Goal: Task Accomplishment & Management: Manage account settings

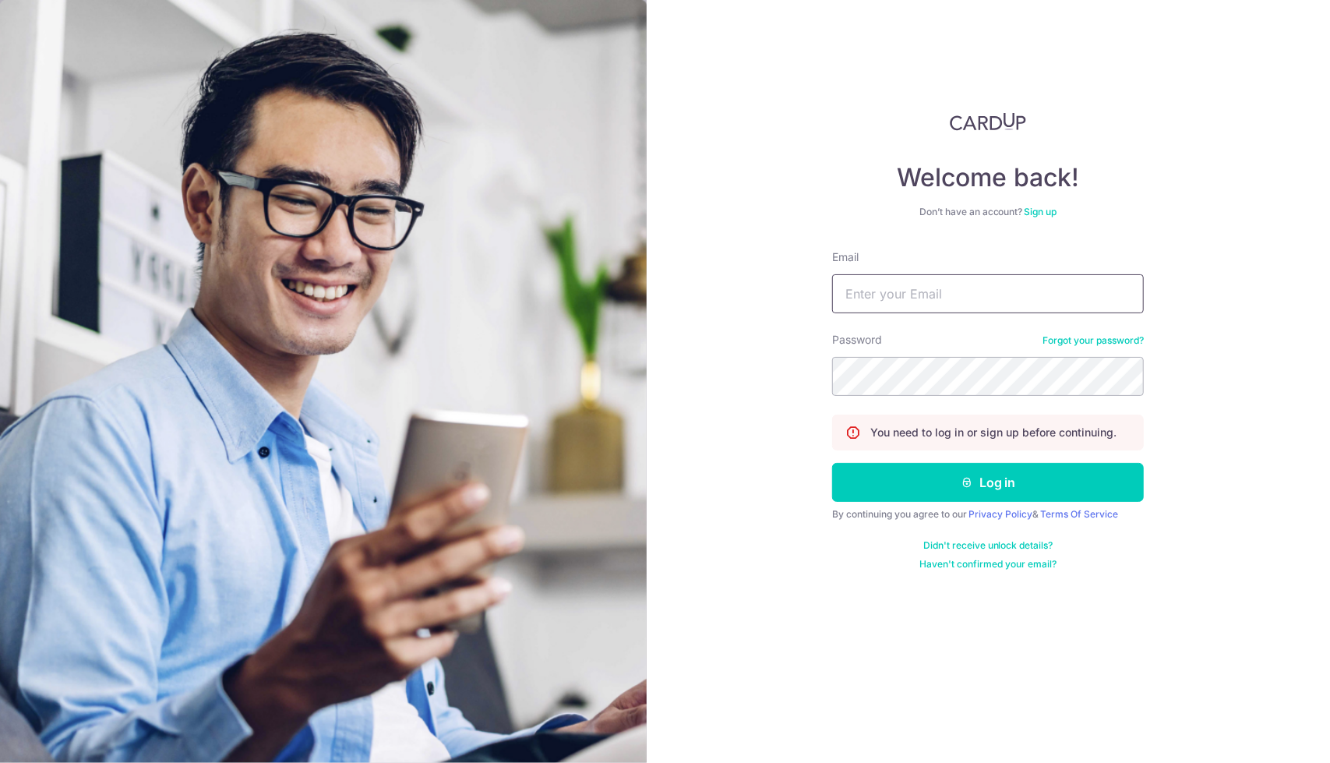
click at [946, 292] on input "Email" at bounding box center [988, 293] width 312 height 39
type input "myhappyplacesingapore@gmail.com"
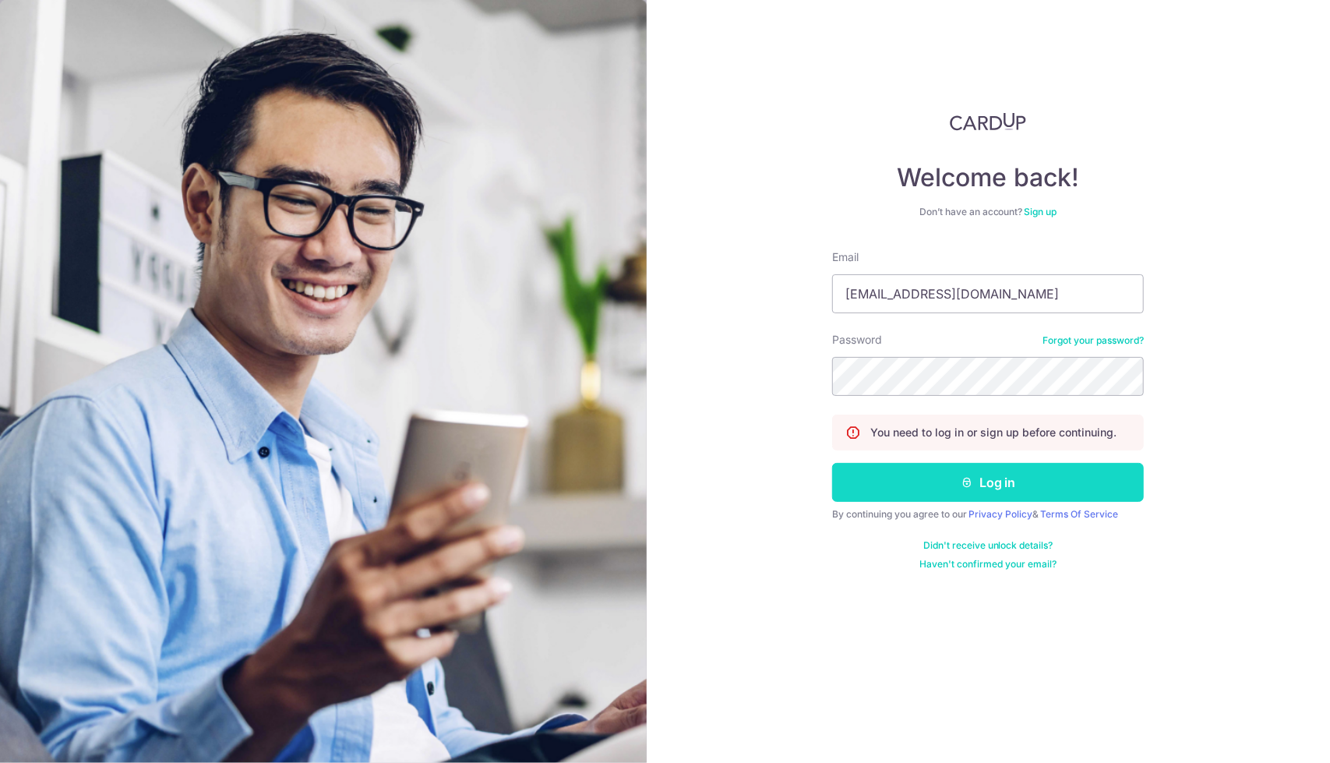
click at [936, 481] on button "Log in" at bounding box center [988, 482] width 312 height 39
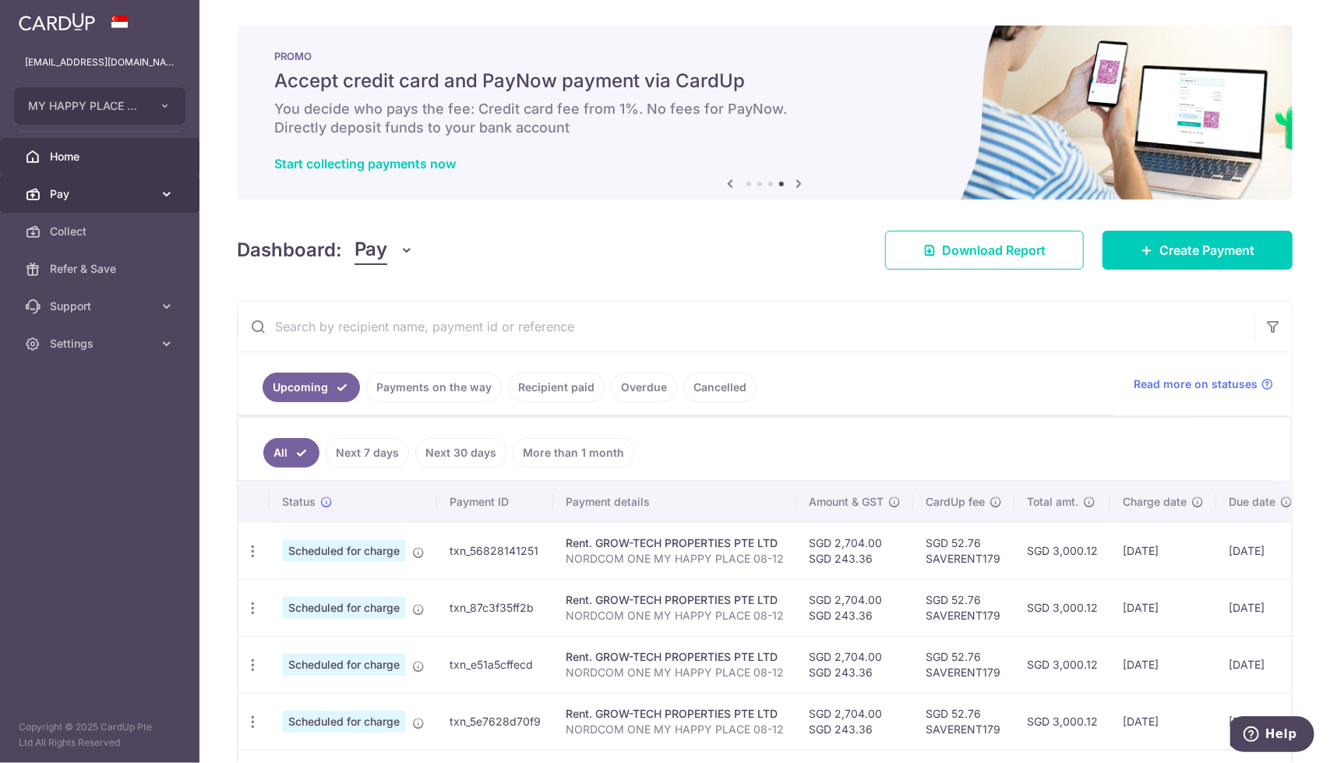
click at [106, 192] on span "Pay" at bounding box center [101, 194] width 103 height 16
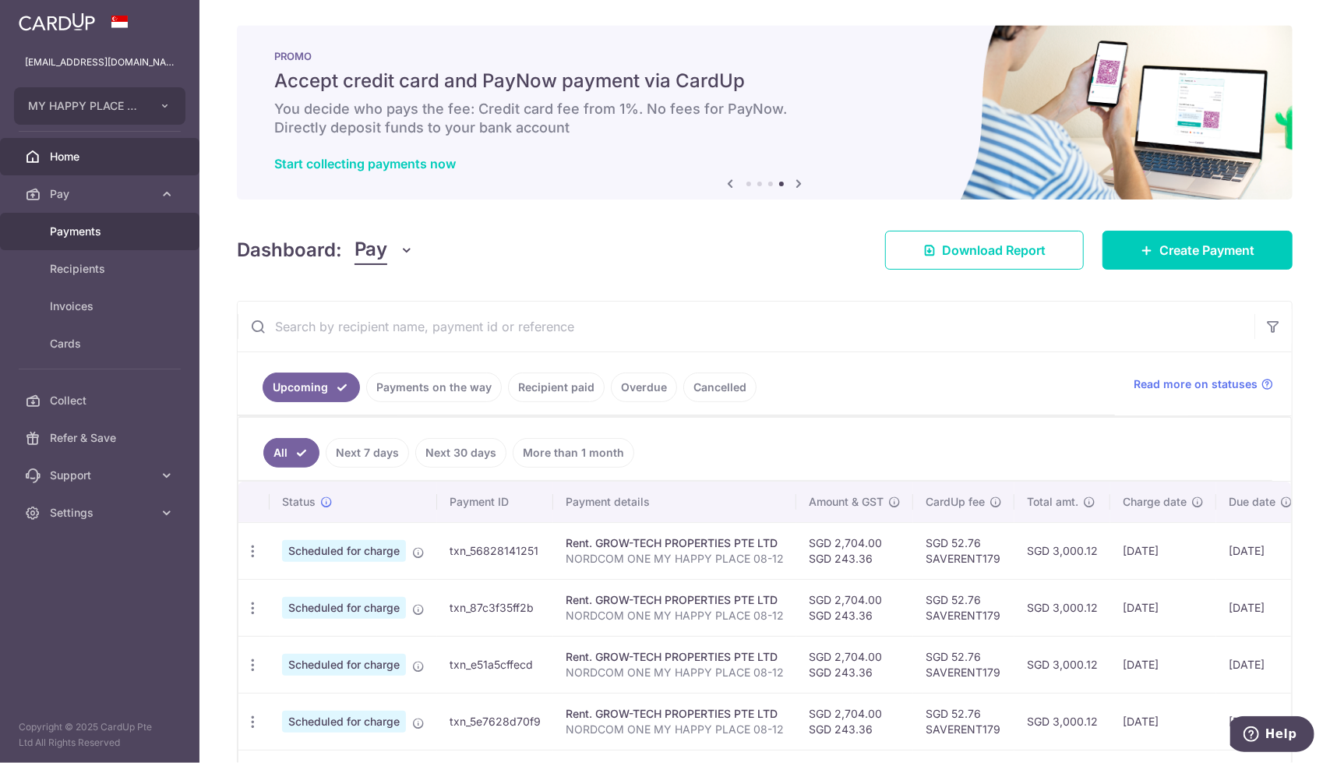
click at [97, 230] on span "Payments" at bounding box center [101, 232] width 103 height 16
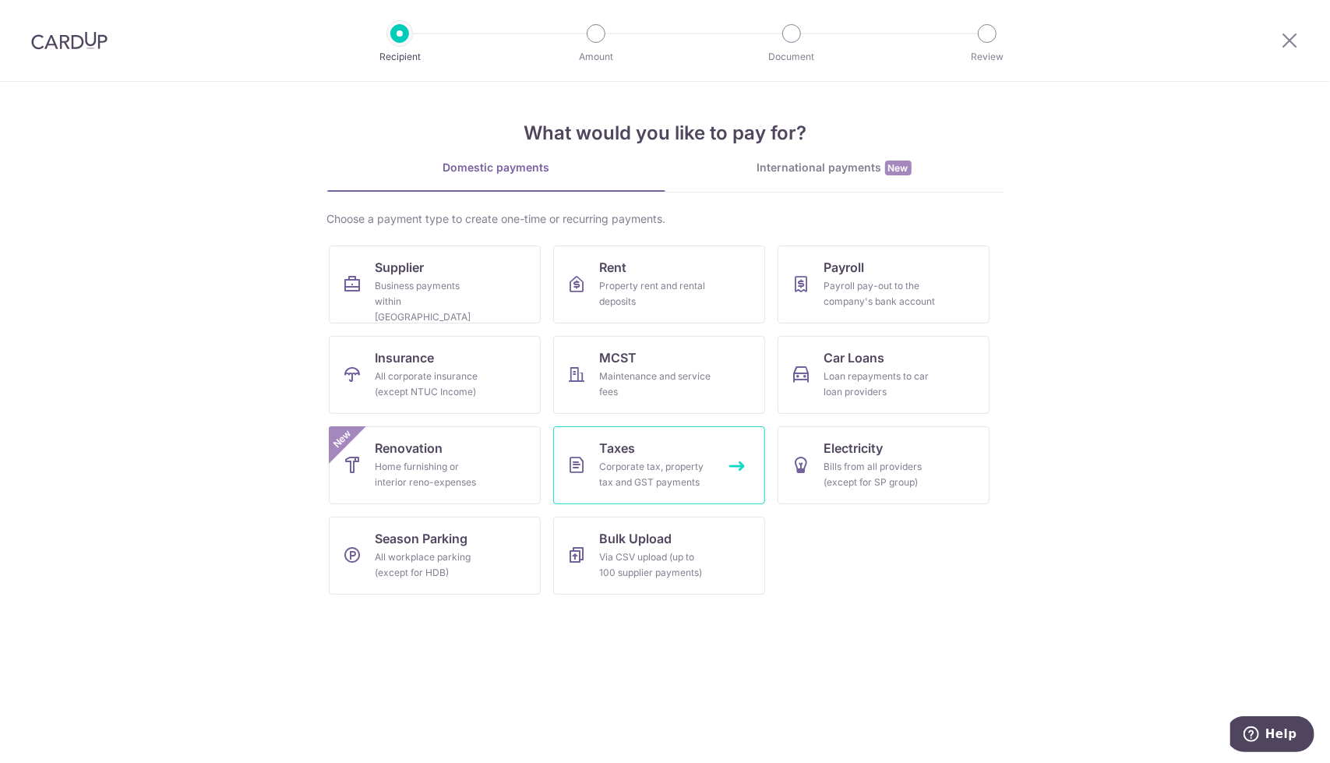
click at [645, 464] on div "Corporate tax, property tax and GST payments" at bounding box center [656, 474] width 112 height 31
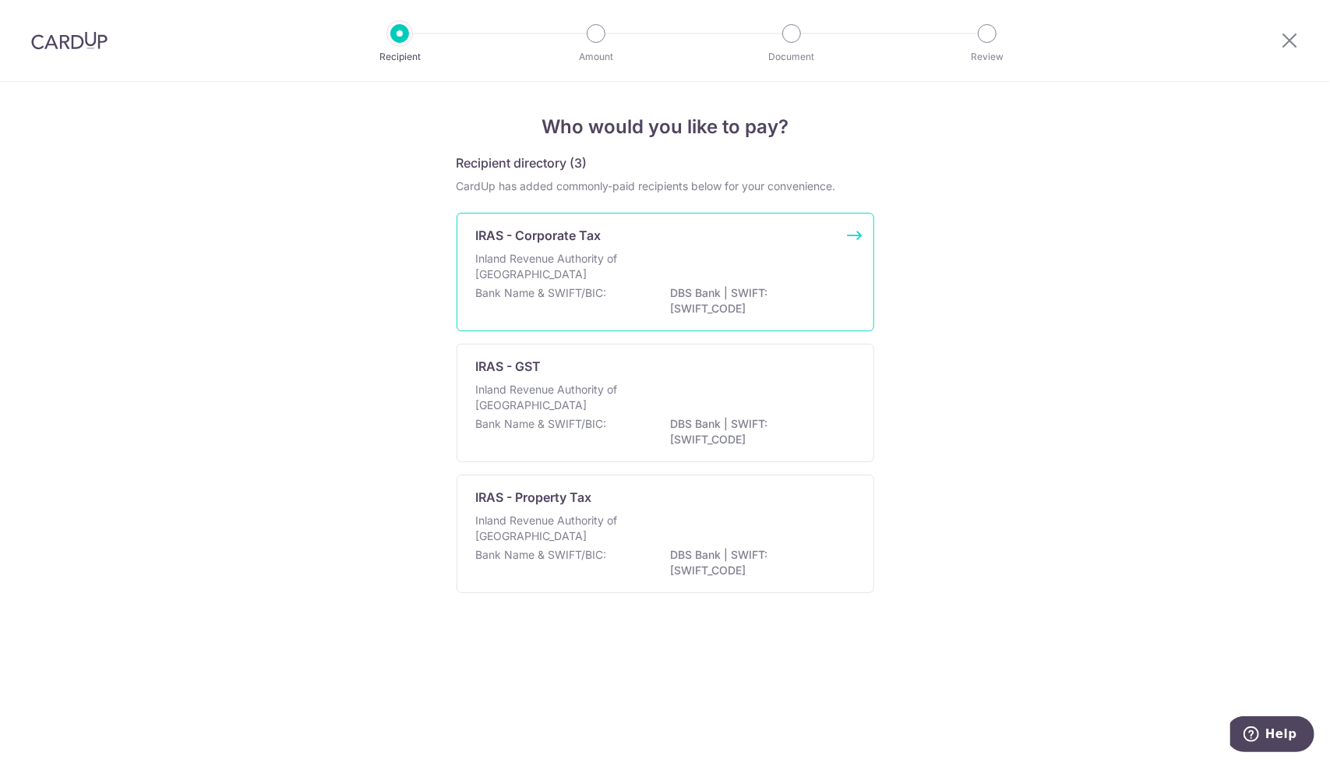
click at [660, 277] on div "Inland Revenue Authority of [GEOGRAPHIC_DATA]" at bounding box center [665, 268] width 379 height 34
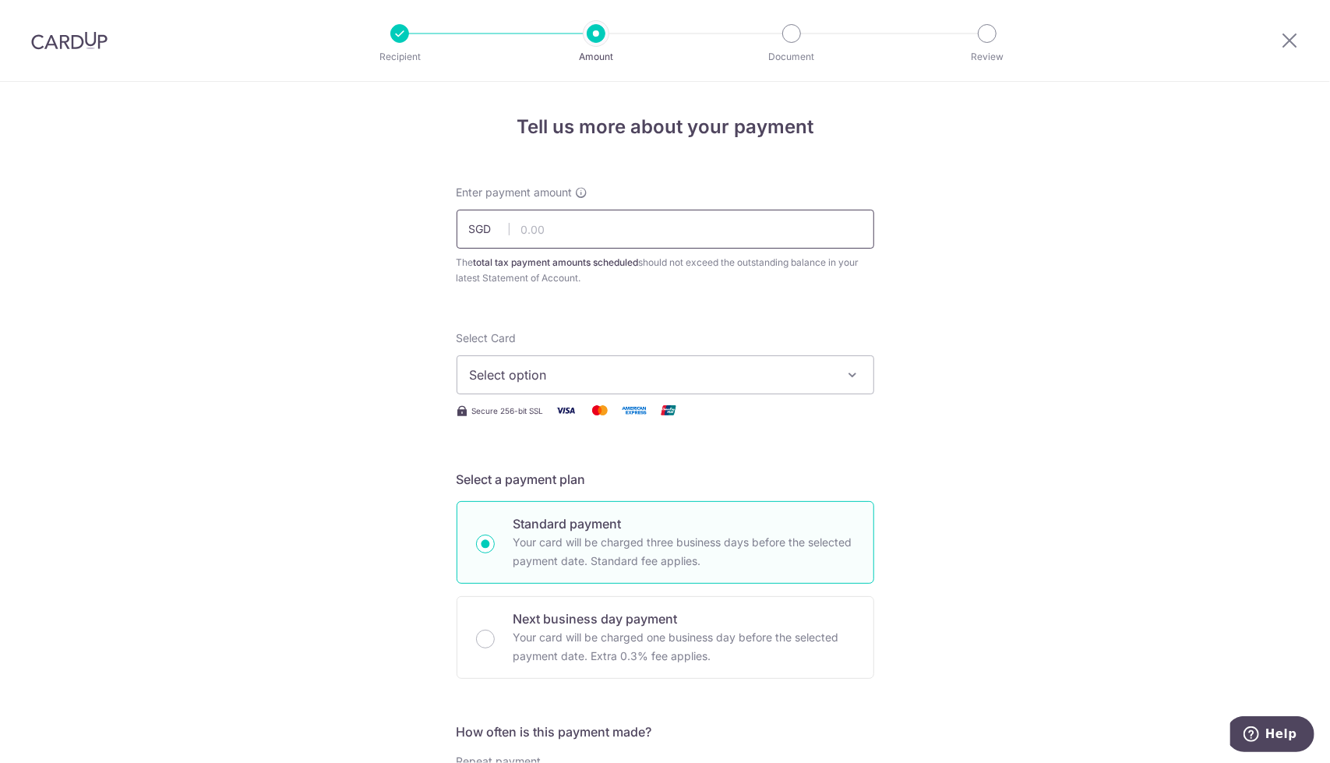
click at [656, 234] on input "text" at bounding box center [666, 229] width 418 height 39
type input "1,650.19"
click at [569, 378] on span "Select option" at bounding box center [651, 374] width 363 height 19
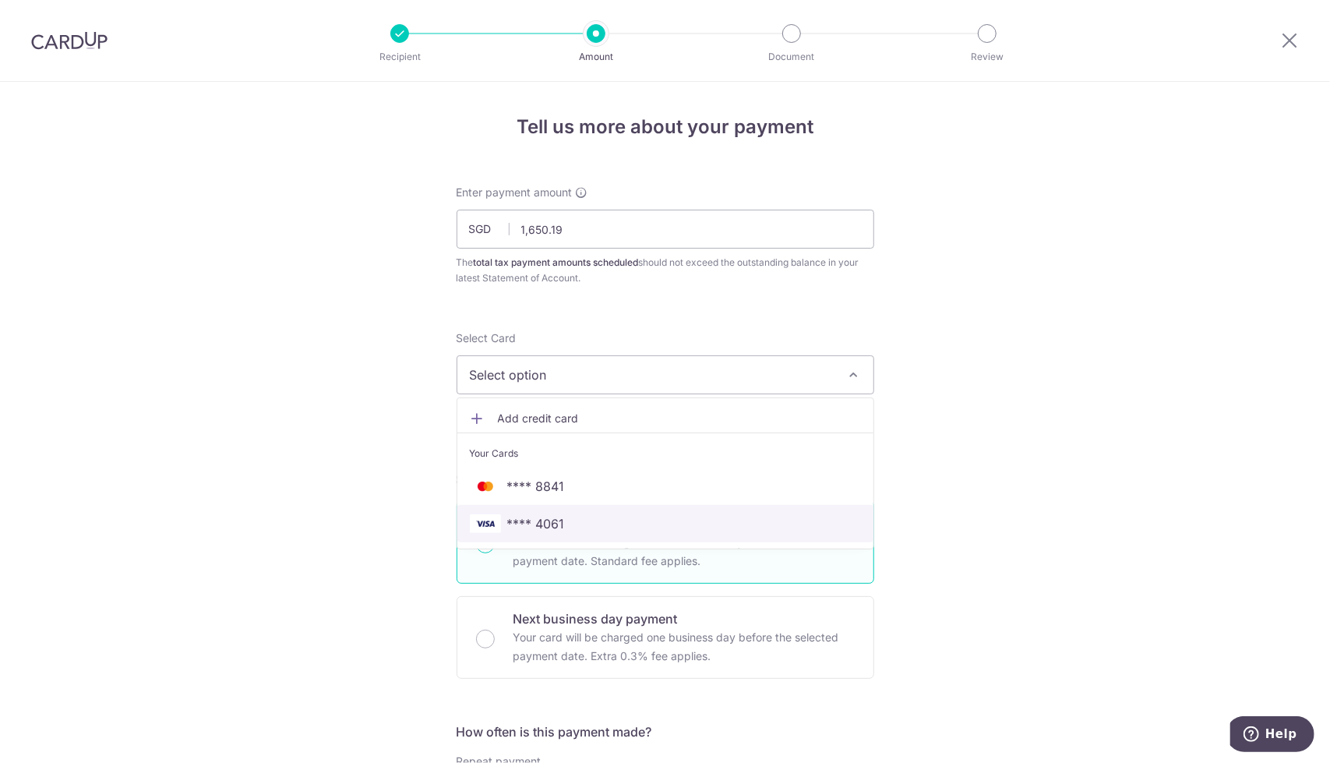
click at [548, 516] on span "**** 4061" at bounding box center [536, 523] width 58 height 19
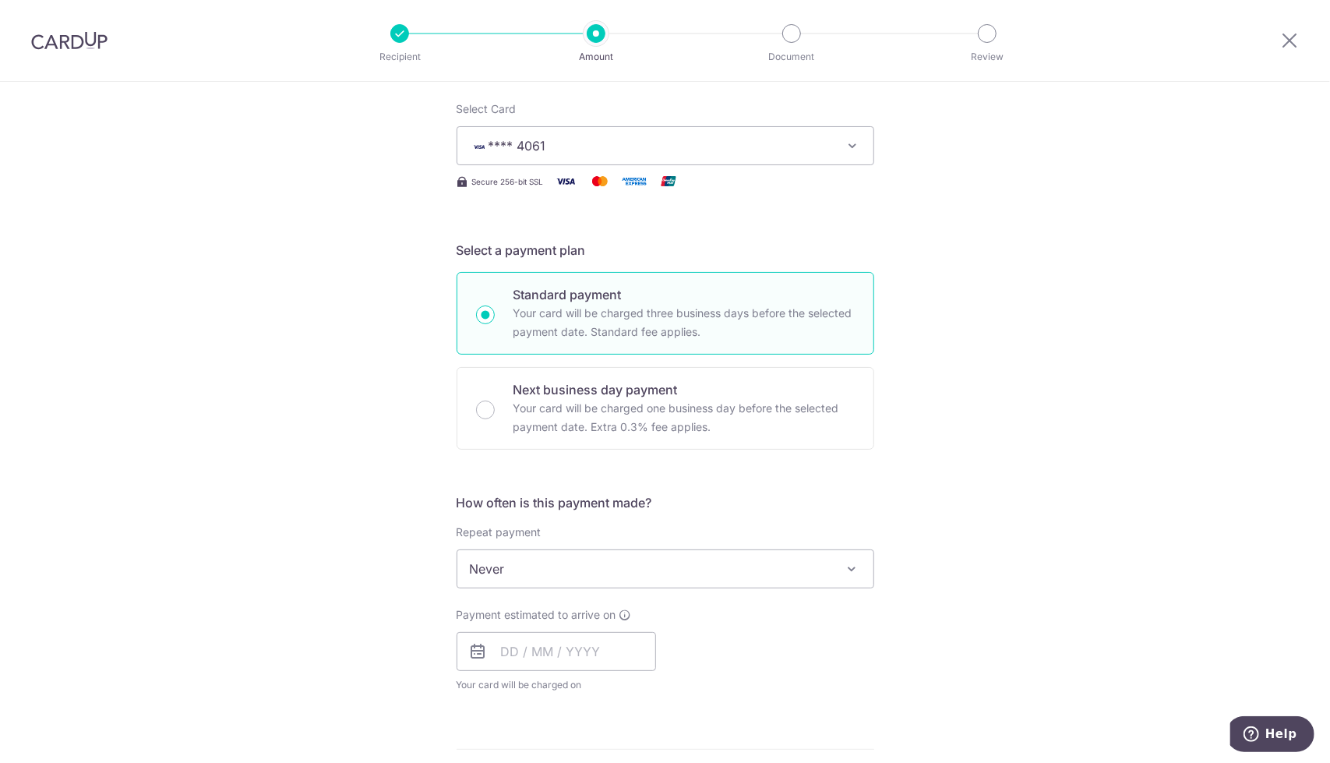
scroll to position [352, 0]
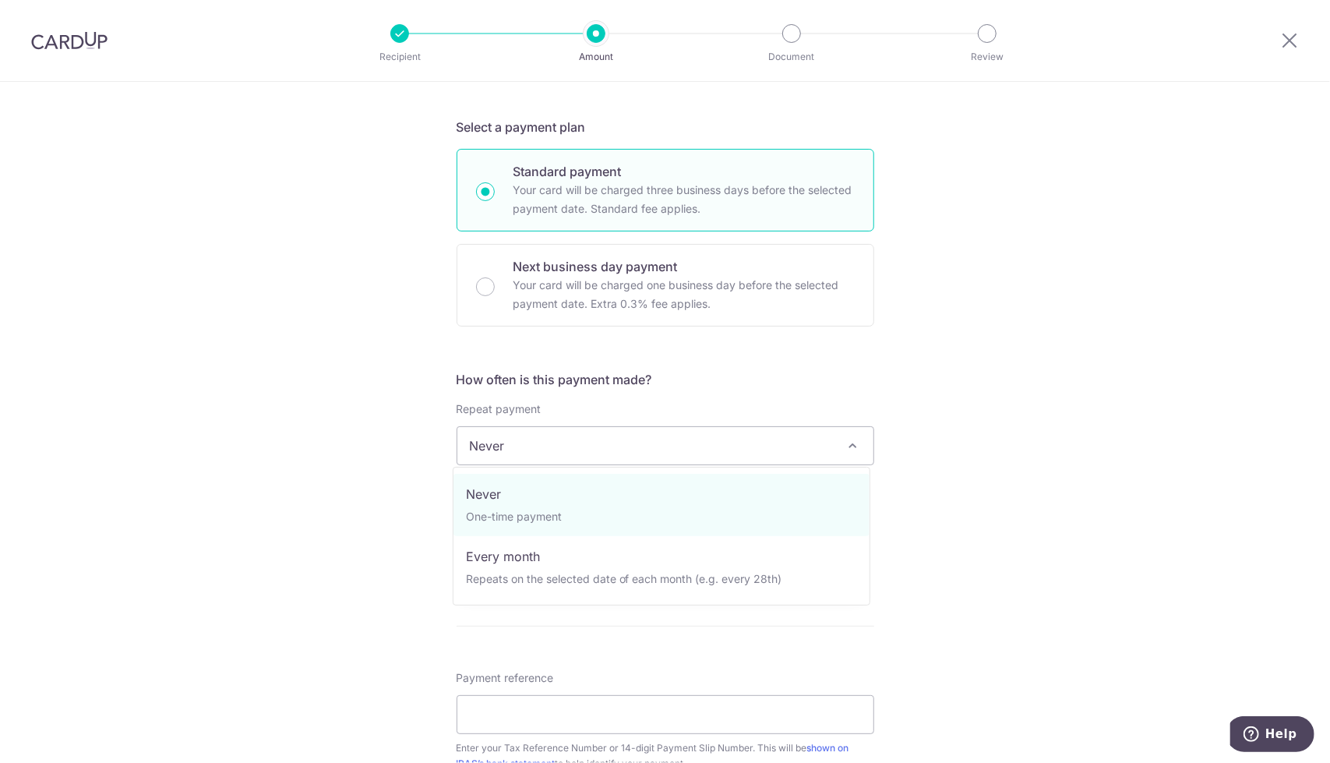
click at [552, 442] on span "Never" at bounding box center [665, 445] width 416 height 37
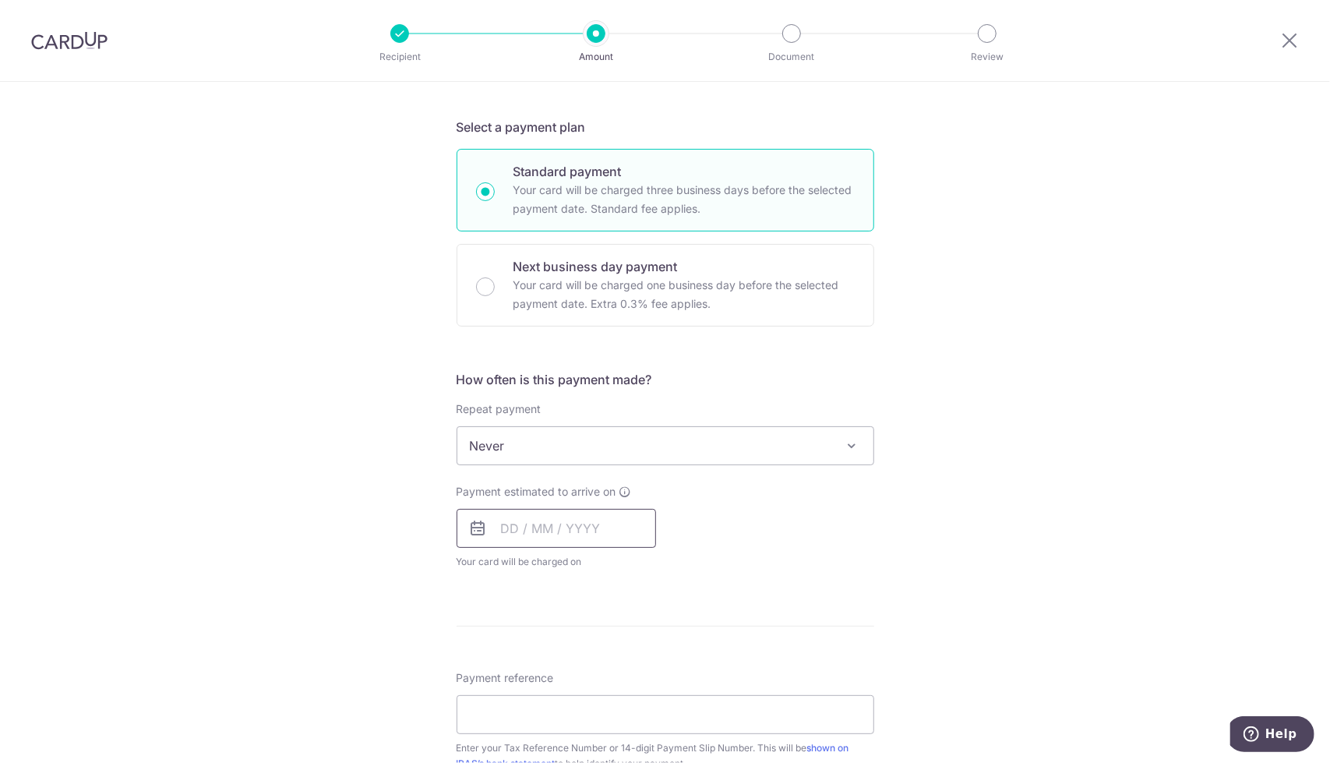
click at [532, 529] on input "text" at bounding box center [556, 528] width 199 height 39
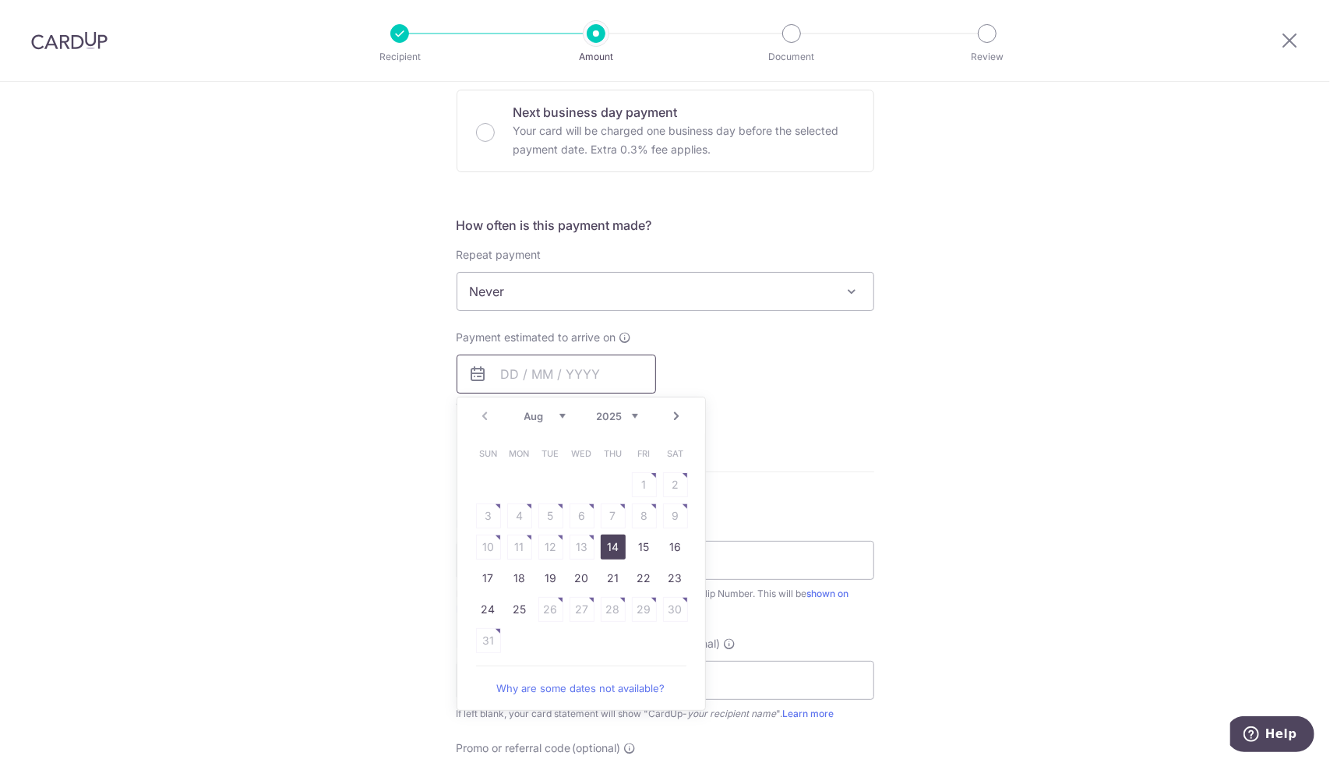
scroll to position [507, 0]
click at [615, 541] on link "14" at bounding box center [613, 546] width 25 height 25
type input "[DATE]"
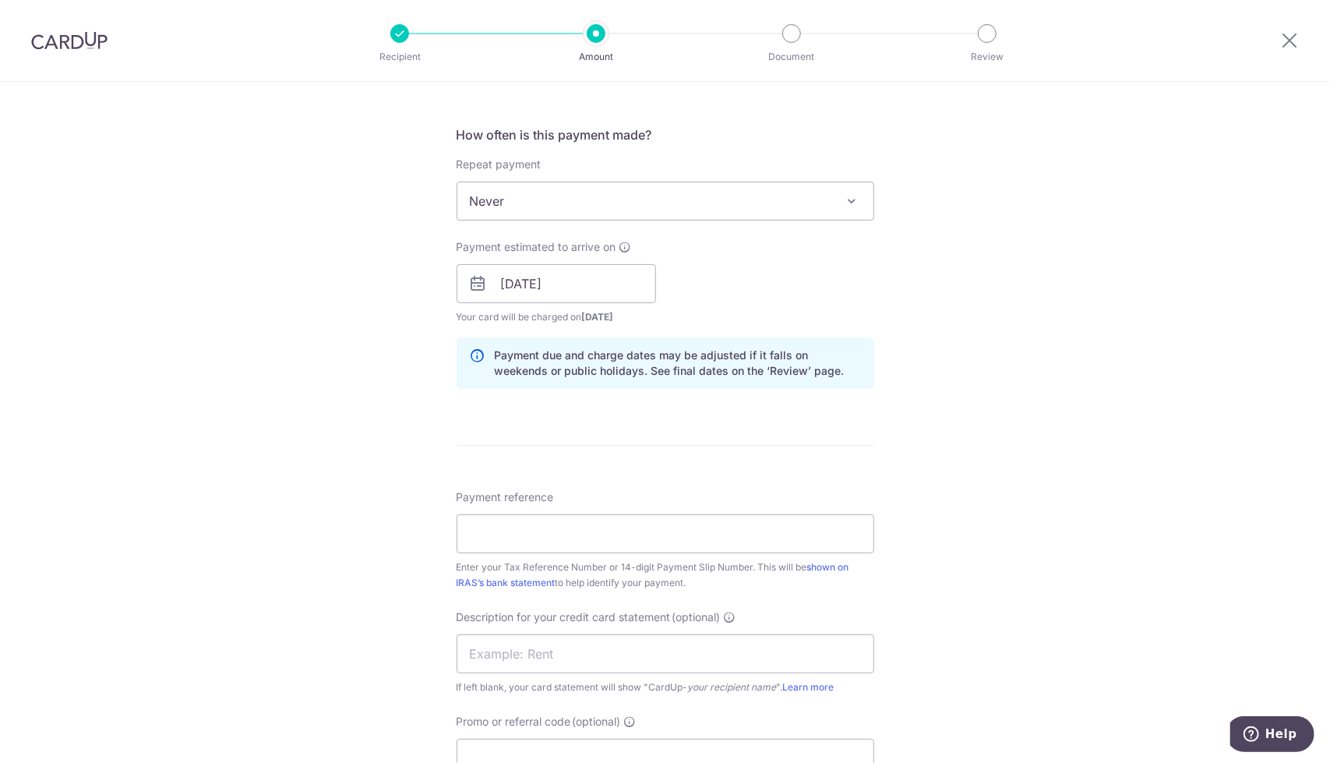
scroll to position [598, 0]
click at [749, 520] on input "Payment reference" at bounding box center [666, 532] width 418 height 39
click at [755, 467] on form "Enter payment amount SGD 1,650.19 1650.19 The total tax payment amounts schedul…" at bounding box center [666, 306] width 418 height 1439
click at [538, 545] on input "Payment reference" at bounding box center [666, 532] width 418 height 39
click at [539, 529] on input "1581149" at bounding box center [666, 532] width 418 height 39
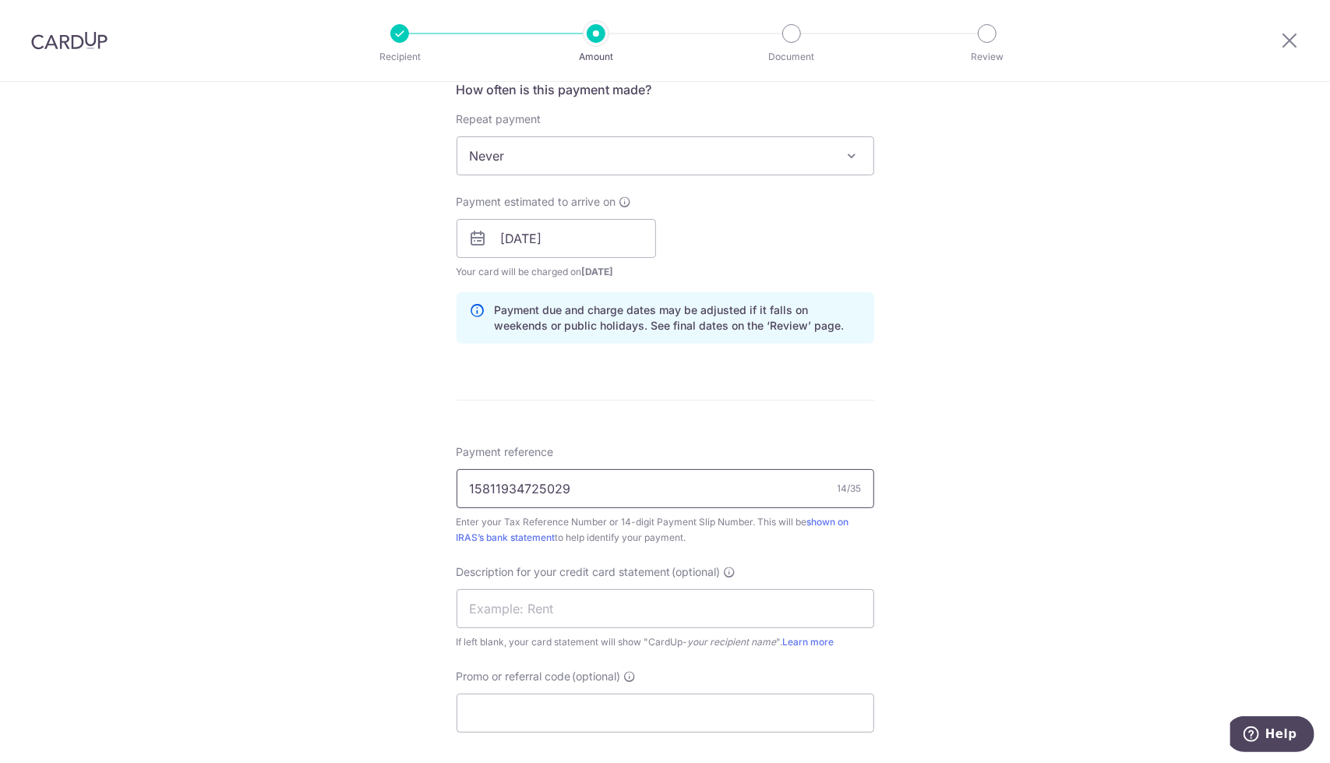
scroll to position [643, 0]
type input "15811934725029"
click at [752, 608] on input "text" at bounding box center [666, 607] width 418 height 39
click at [851, 556] on div "Payment reference 15811934725029 14/35 Enter your Tax Reference Number or 14-di…" at bounding box center [666, 587] width 418 height 288
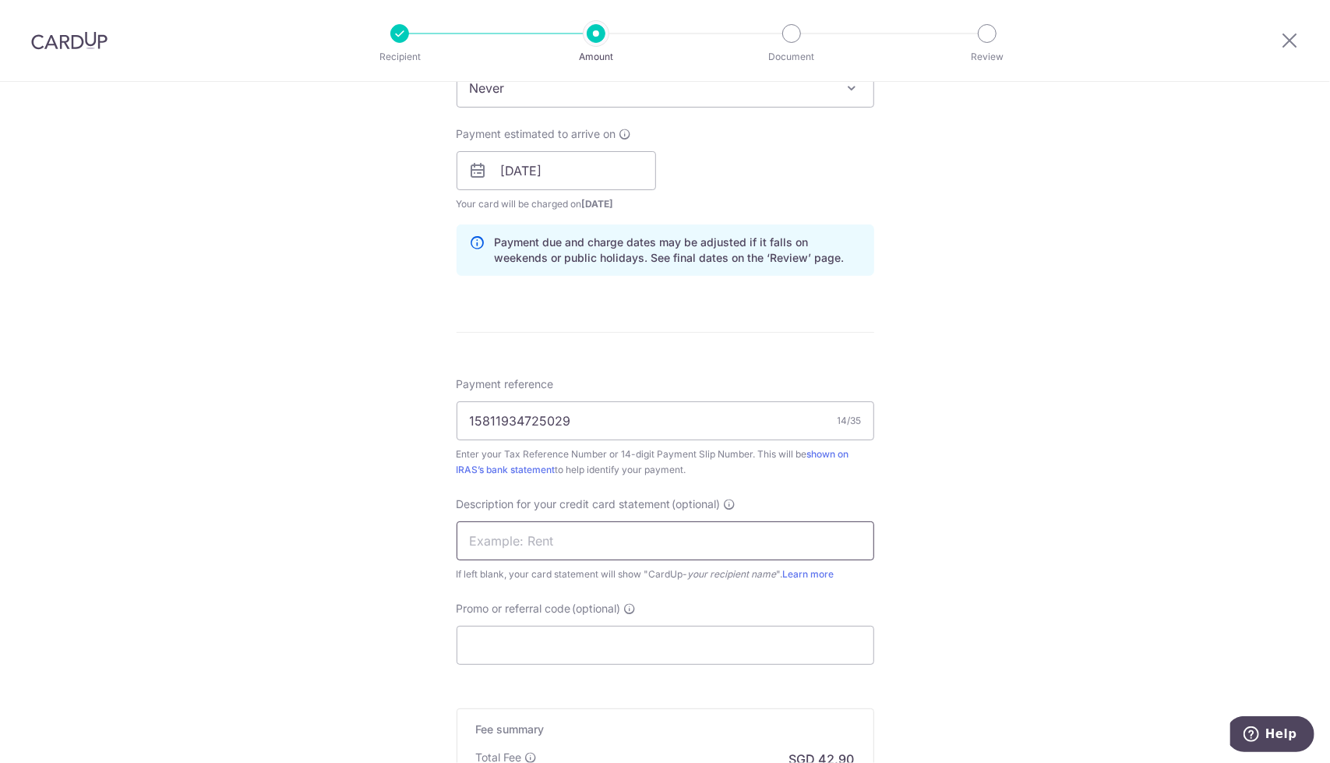
click at [633, 549] on input "text" at bounding box center [666, 540] width 418 height 39
click at [531, 540] on input "Company Tax 21" at bounding box center [666, 540] width 418 height 39
click at [526, 540] on input "Company Tax 21" at bounding box center [666, 540] width 418 height 39
drag, startPoint x: 520, startPoint y: 538, endPoint x: 482, endPoint y: 537, distance: 38.2
click at [482, 537] on input "CompanyTax 21" at bounding box center [666, 540] width 418 height 39
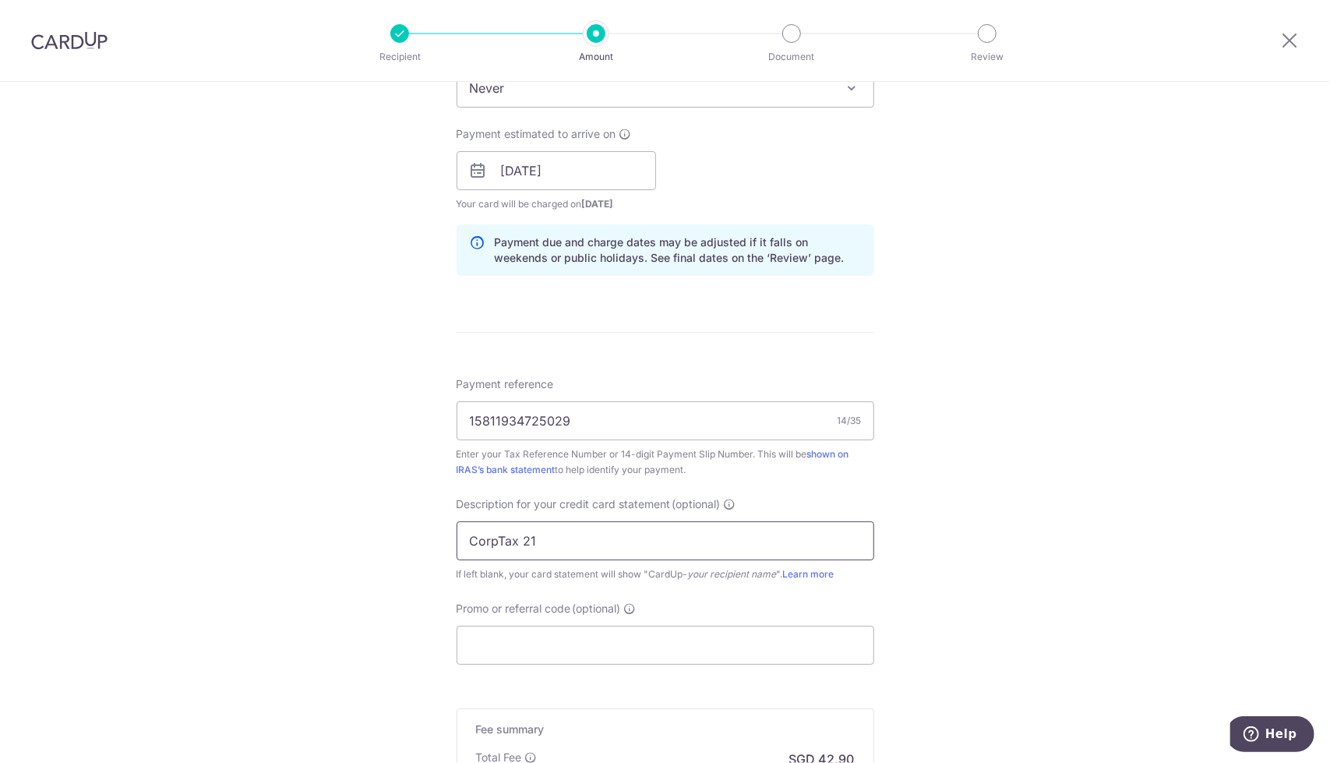
click at [517, 538] on input "CorpTax 21" at bounding box center [666, 540] width 418 height 39
type input "CorpTax 2021"
click at [534, 651] on input "Promo or referral code (optional)" at bounding box center [666, 645] width 418 height 39
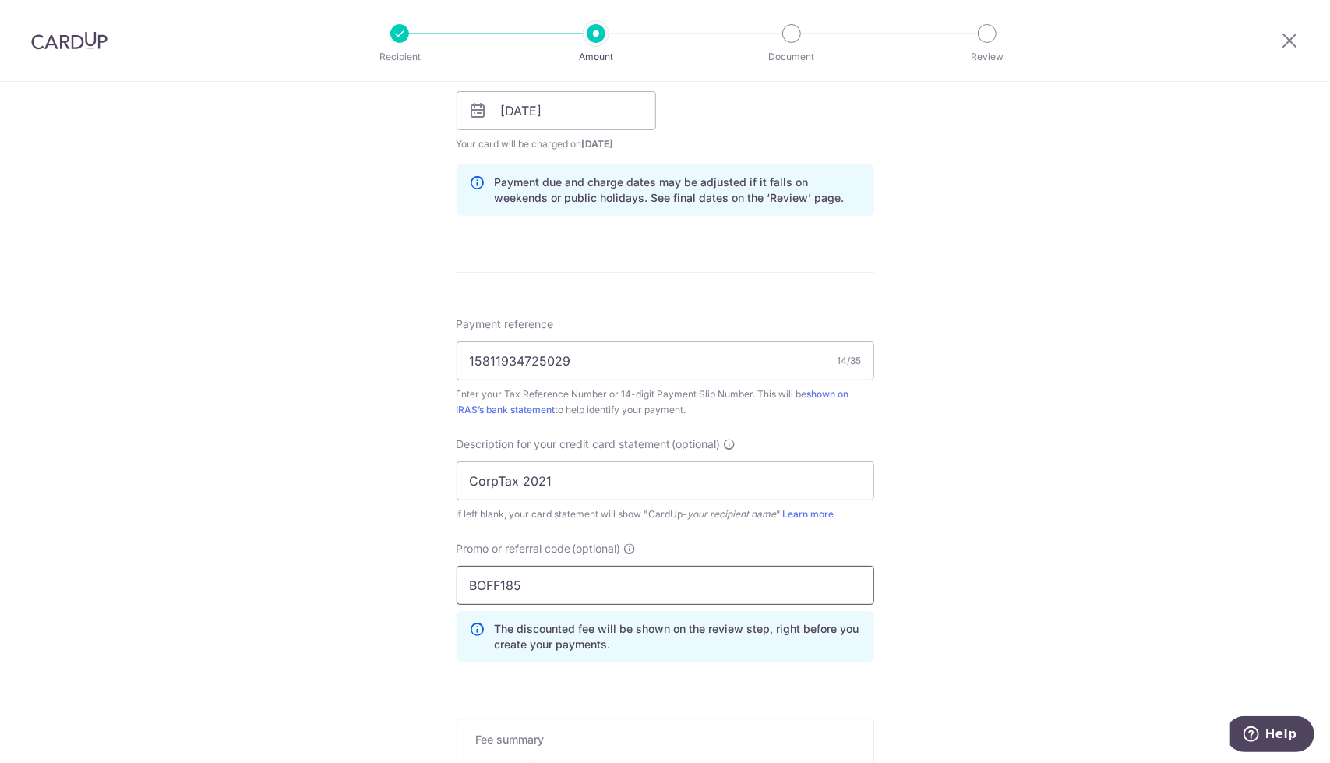
scroll to position [770, 0]
drag, startPoint x: 536, startPoint y: 576, endPoint x: 415, endPoint y: 559, distance: 121.9
click at [415, 559] on div "Tell us more about your payment Enter payment amount SGD 1,650.19 1650.19 The t…" at bounding box center [665, 153] width 1330 height 1685
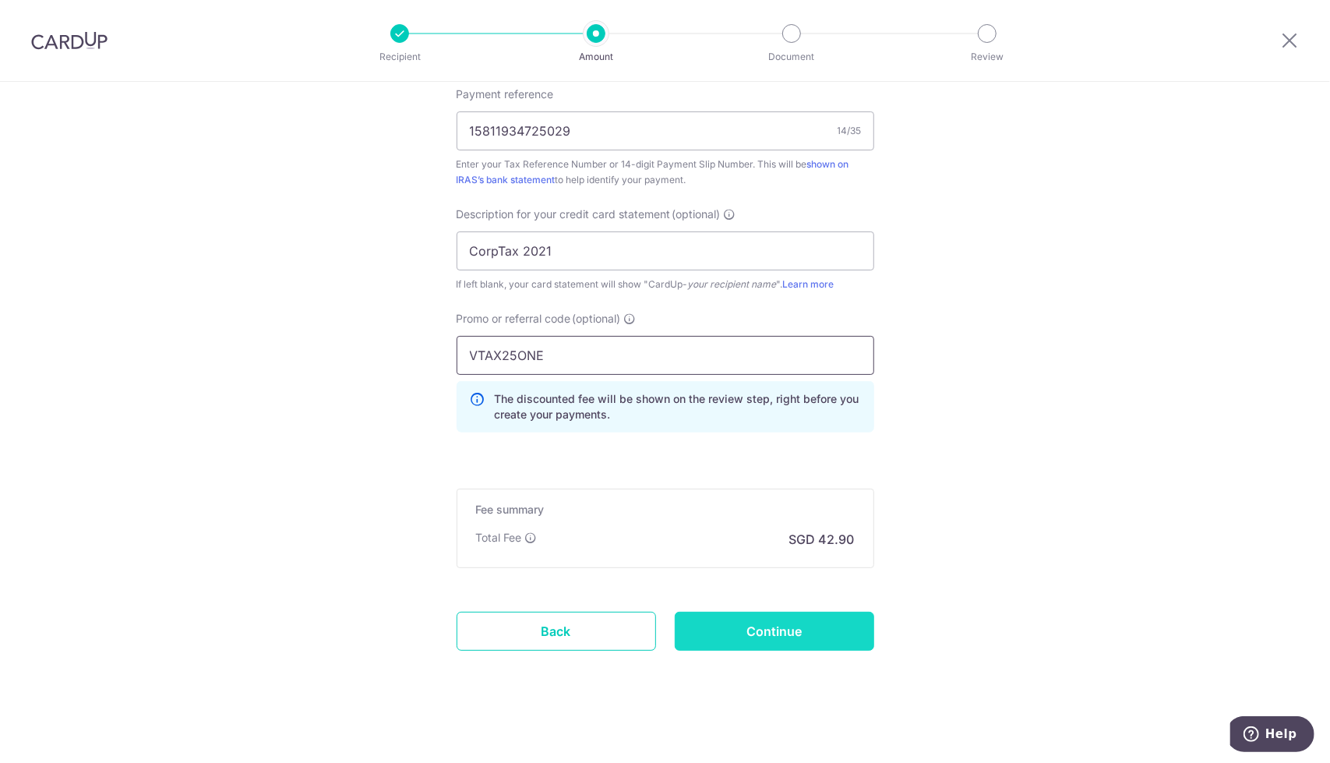
type input "VTAX25ONE"
click at [761, 627] on input "Continue" at bounding box center [774, 631] width 199 height 39
type input "Create Schedule"
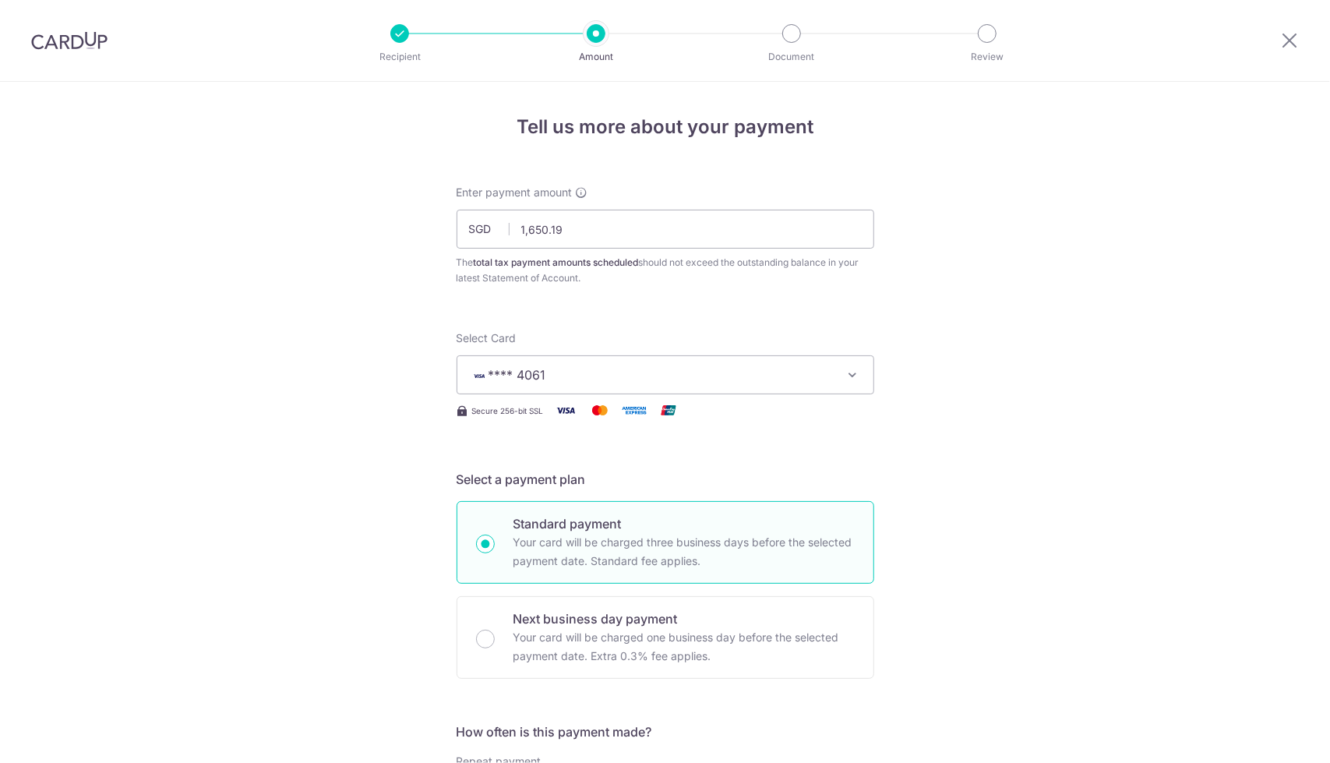
scroll to position [1021, 0]
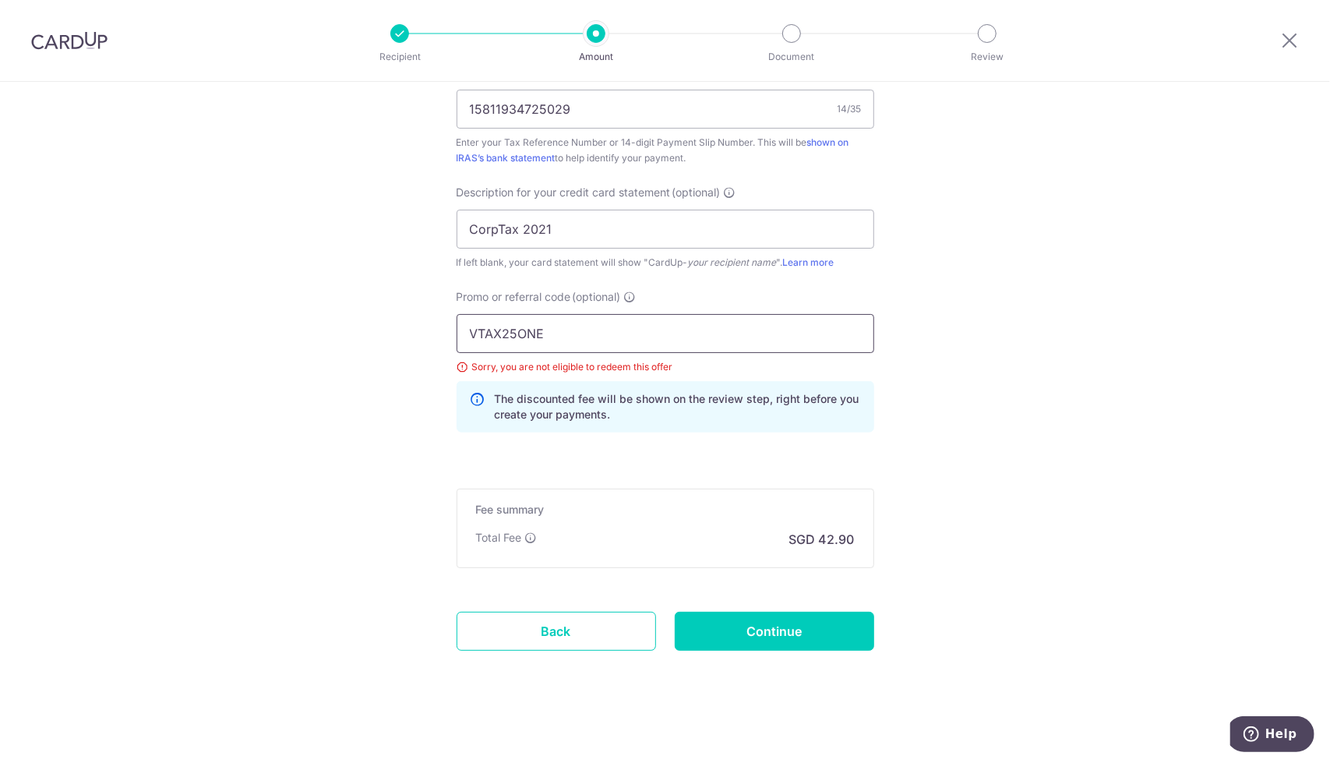
drag, startPoint x: 552, startPoint y: 319, endPoint x: 447, endPoint y: 326, distance: 105.5
click at [447, 326] on div "Promo or referral code (optional) VTAX25ONE Sorry, you are not eligible to rede…" at bounding box center [665, 367] width 436 height 156
type input "BOFF185"
click at [709, 629] on input "Continue" at bounding box center [774, 631] width 199 height 39
type input "Update Schedule"
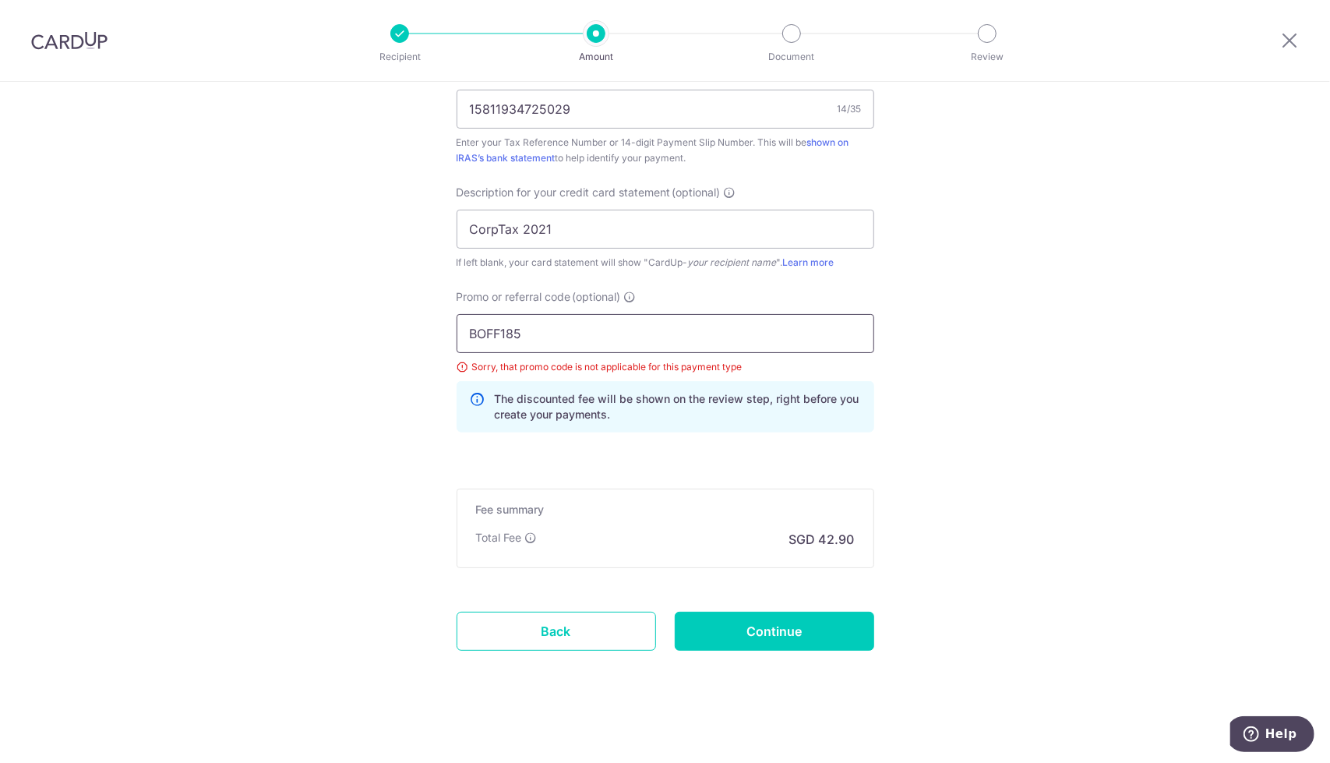
click at [564, 337] on input "BOFF185" at bounding box center [666, 333] width 418 height 39
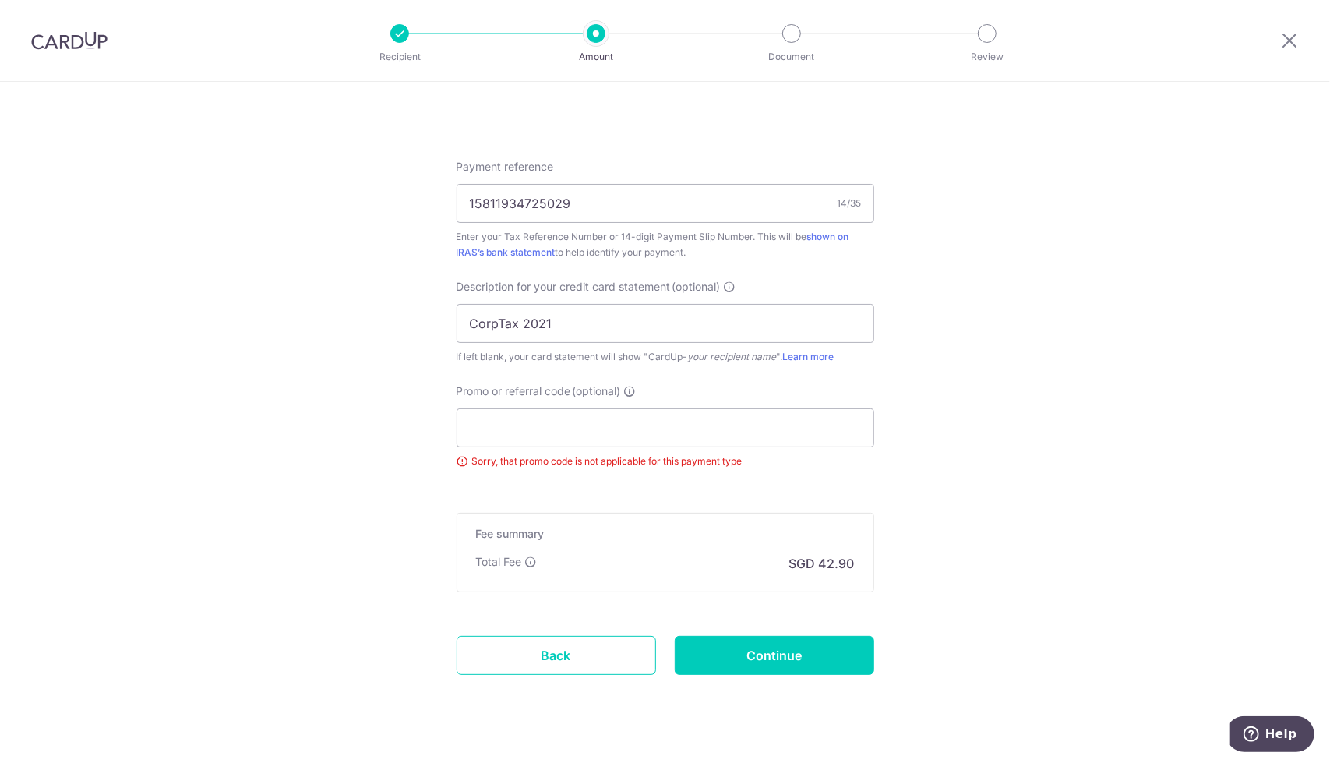
scroll to position [952, 0]
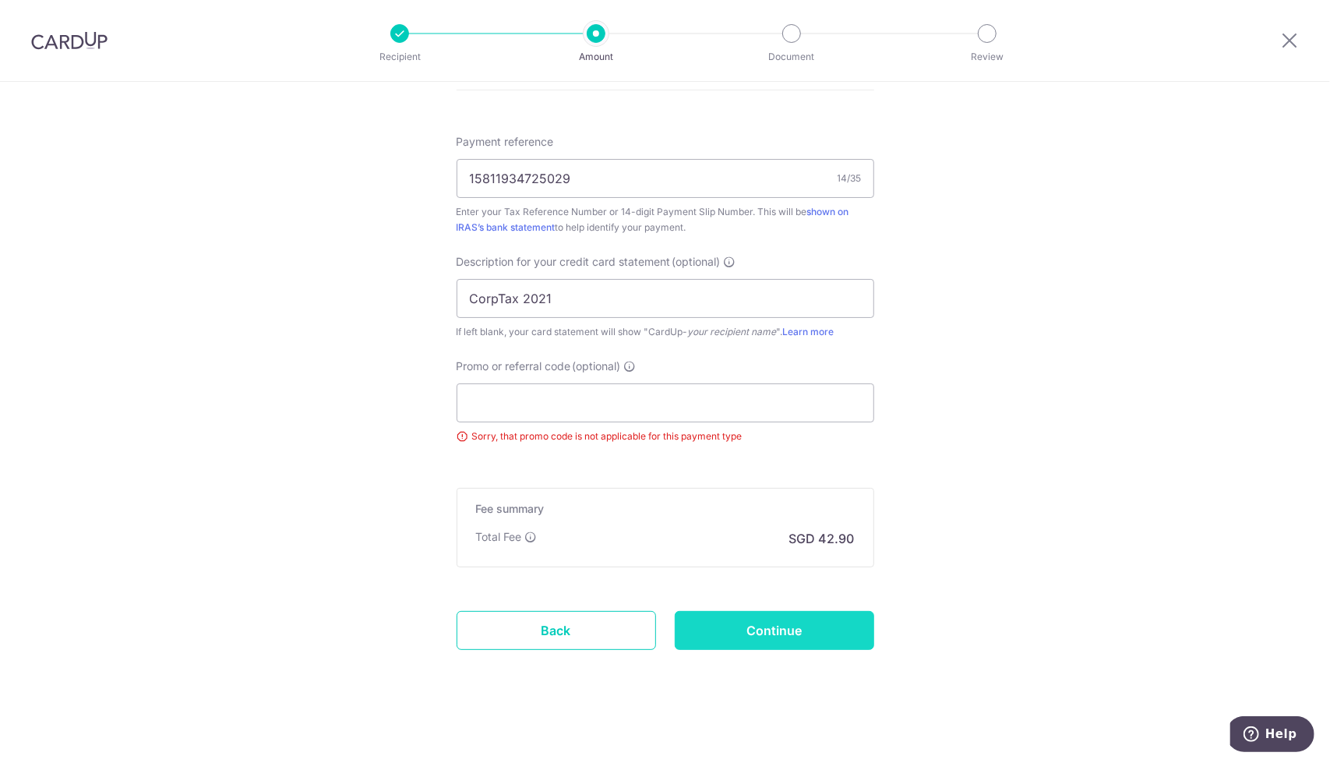
click at [777, 629] on input "Continue" at bounding box center [774, 630] width 199 height 39
type input "Update Schedule"
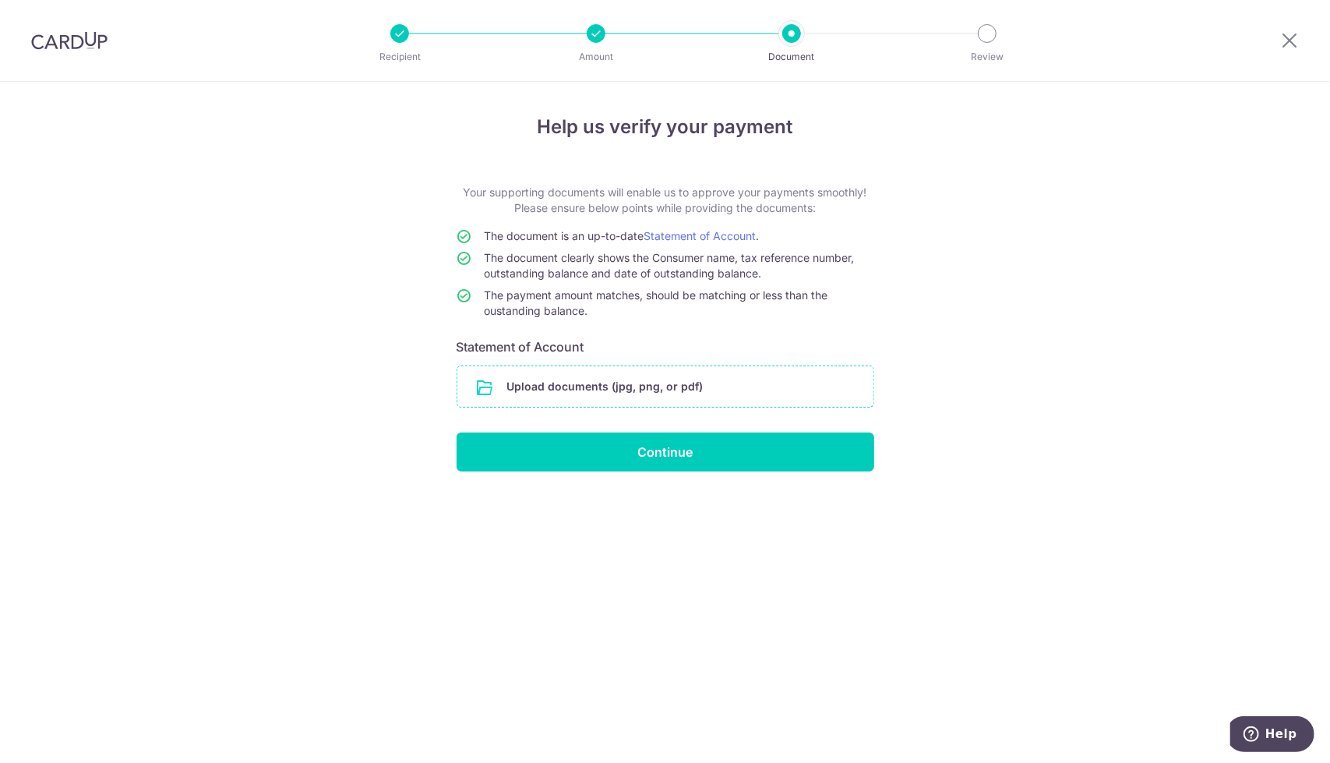
click at [638, 386] on input "file" at bounding box center [665, 386] width 416 height 41
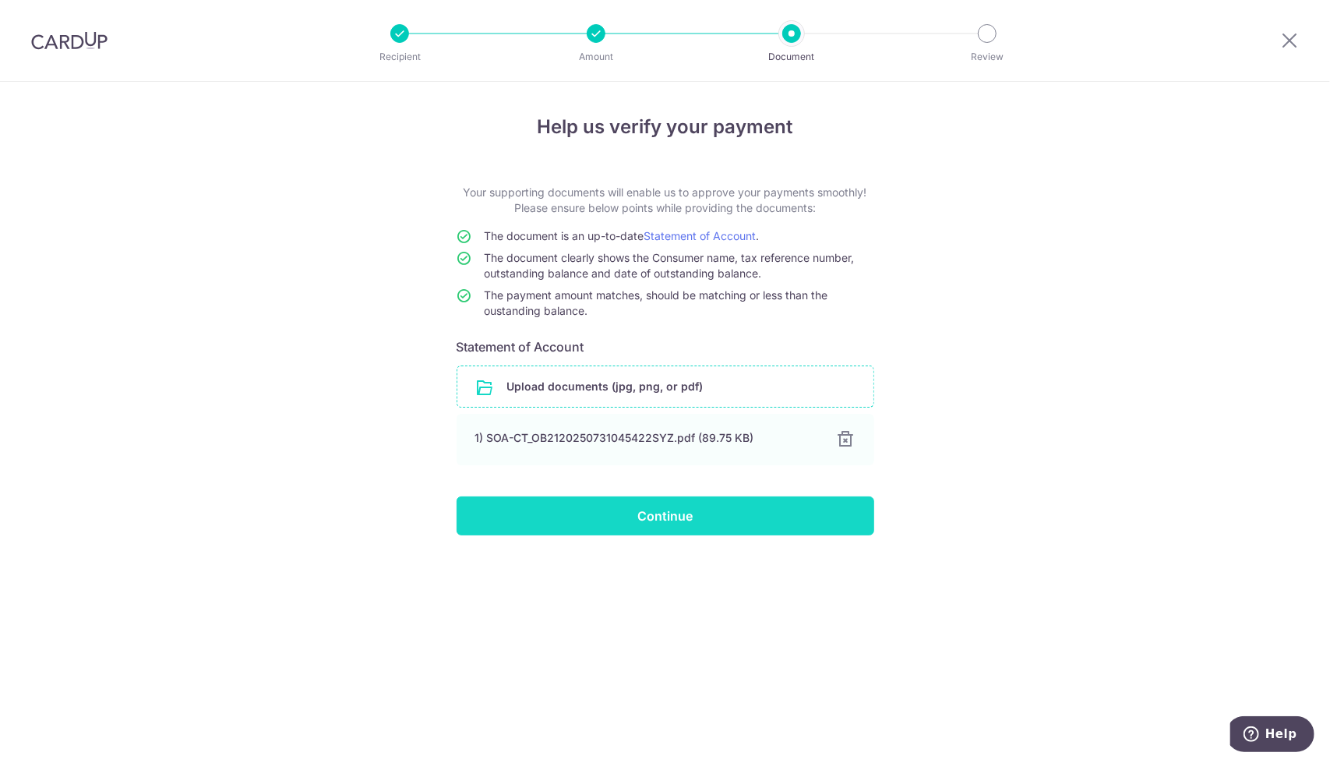
click at [633, 512] on input "Continue" at bounding box center [666, 515] width 418 height 39
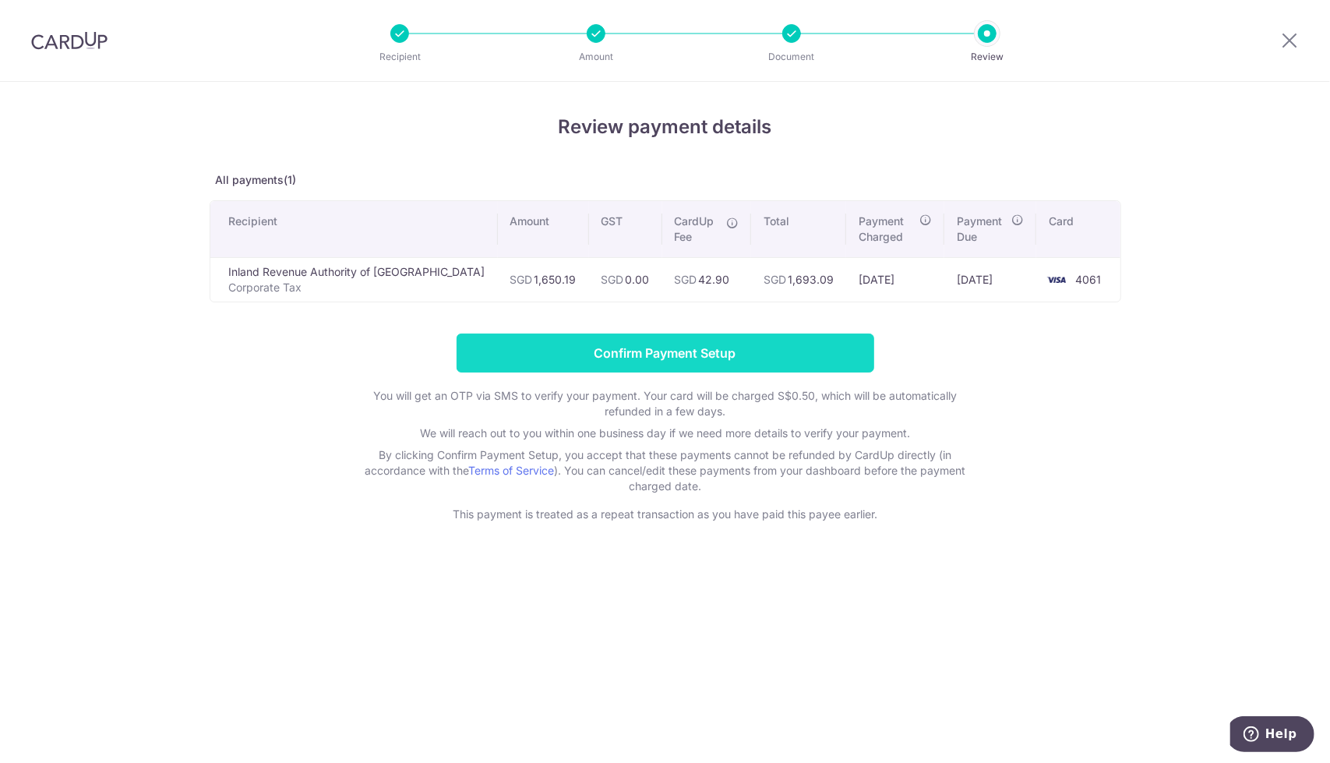
click at [666, 351] on input "Confirm Payment Setup" at bounding box center [666, 352] width 418 height 39
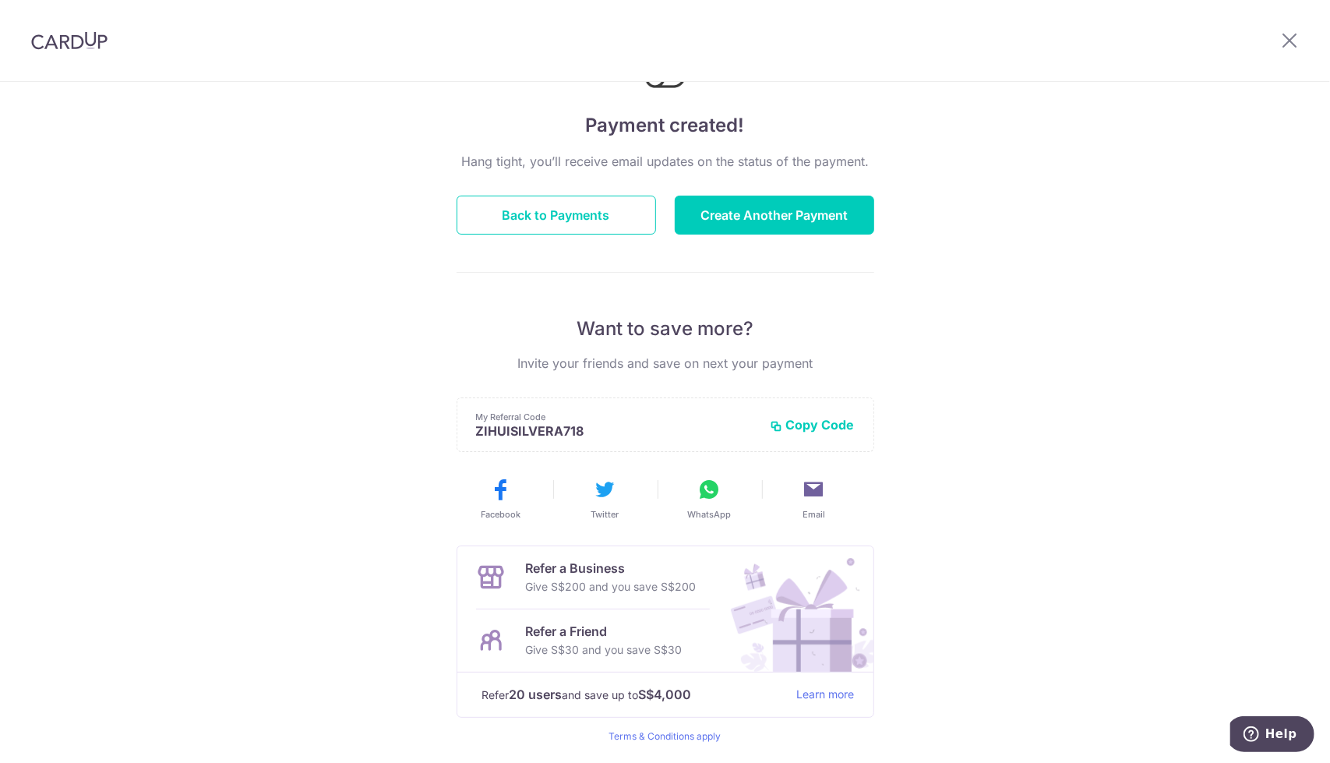
scroll to position [149, 0]
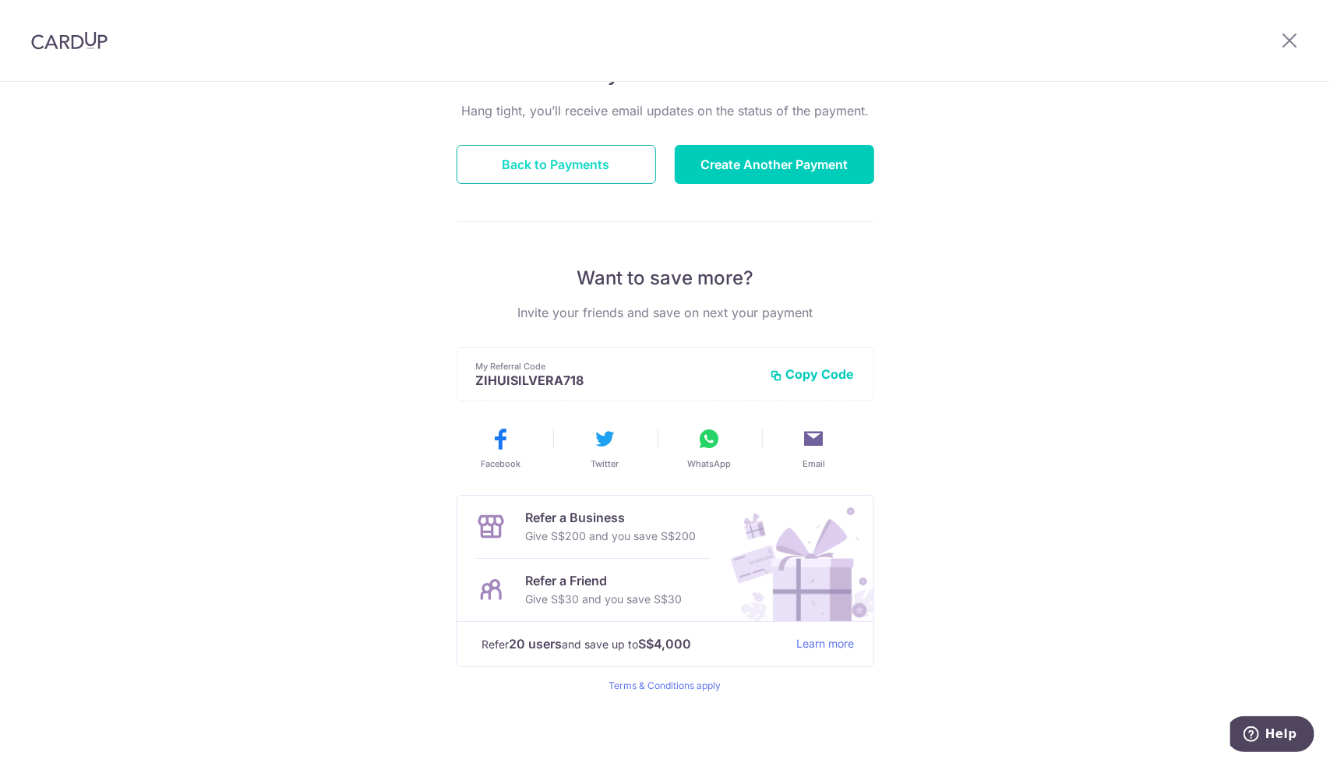
click at [559, 164] on button "Back to Payments" at bounding box center [556, 164] width 199 height 39
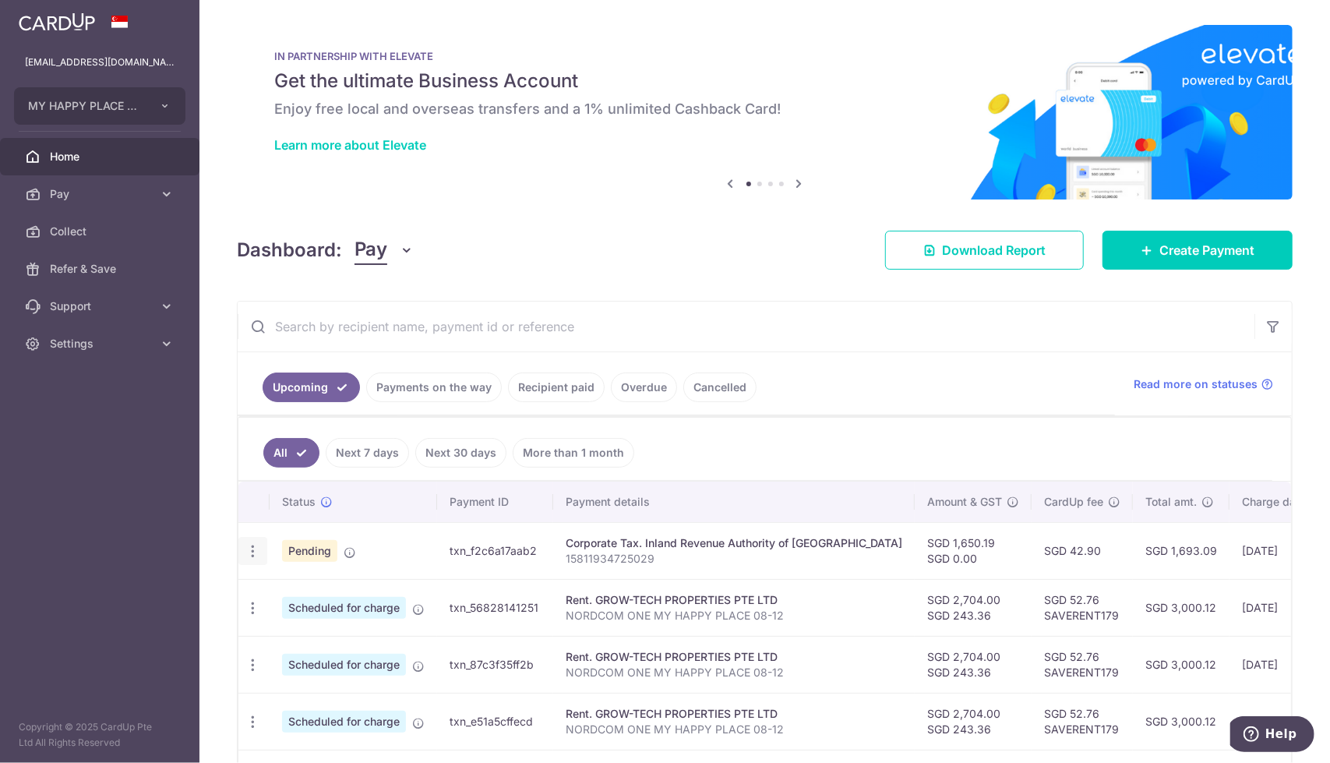
click at [256, 550] on icon "button" at bounding box center [253, 551] width 16 height 16
click at [312, 594] on span "Update payment" at bounding box center [336, 593] width 106 height 19
radio input "true"
type input "1,650.19"
type input "14/08/2025"
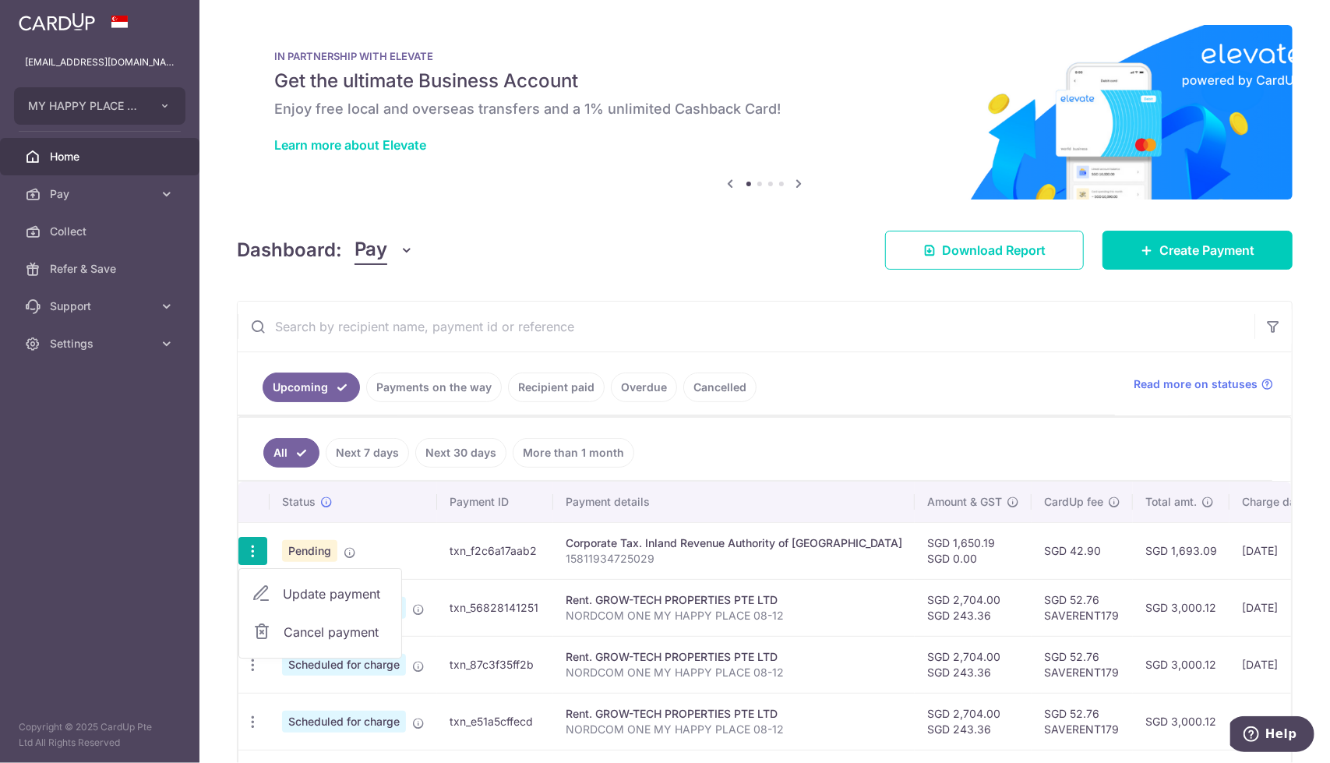
type input "15811934725029"
type input "CorpTax 2021"
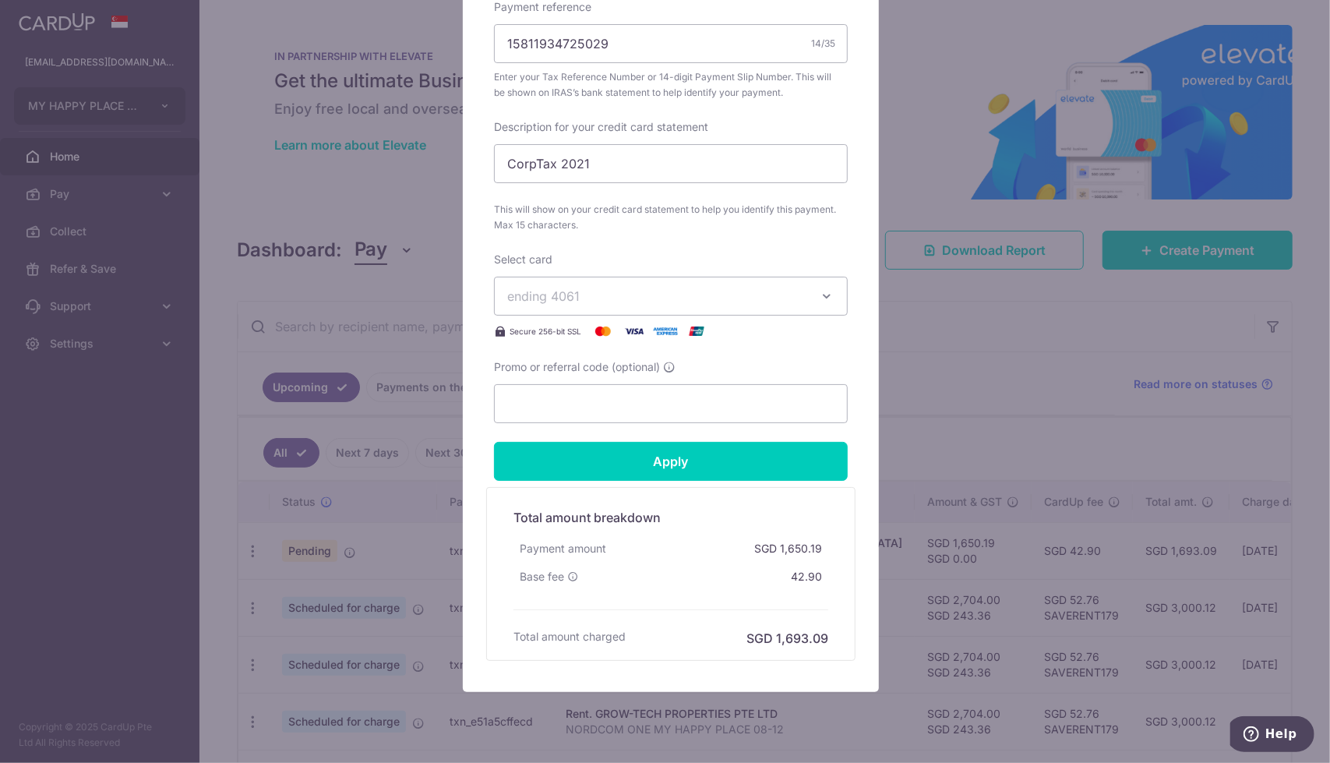
scroll to position [601, 0]
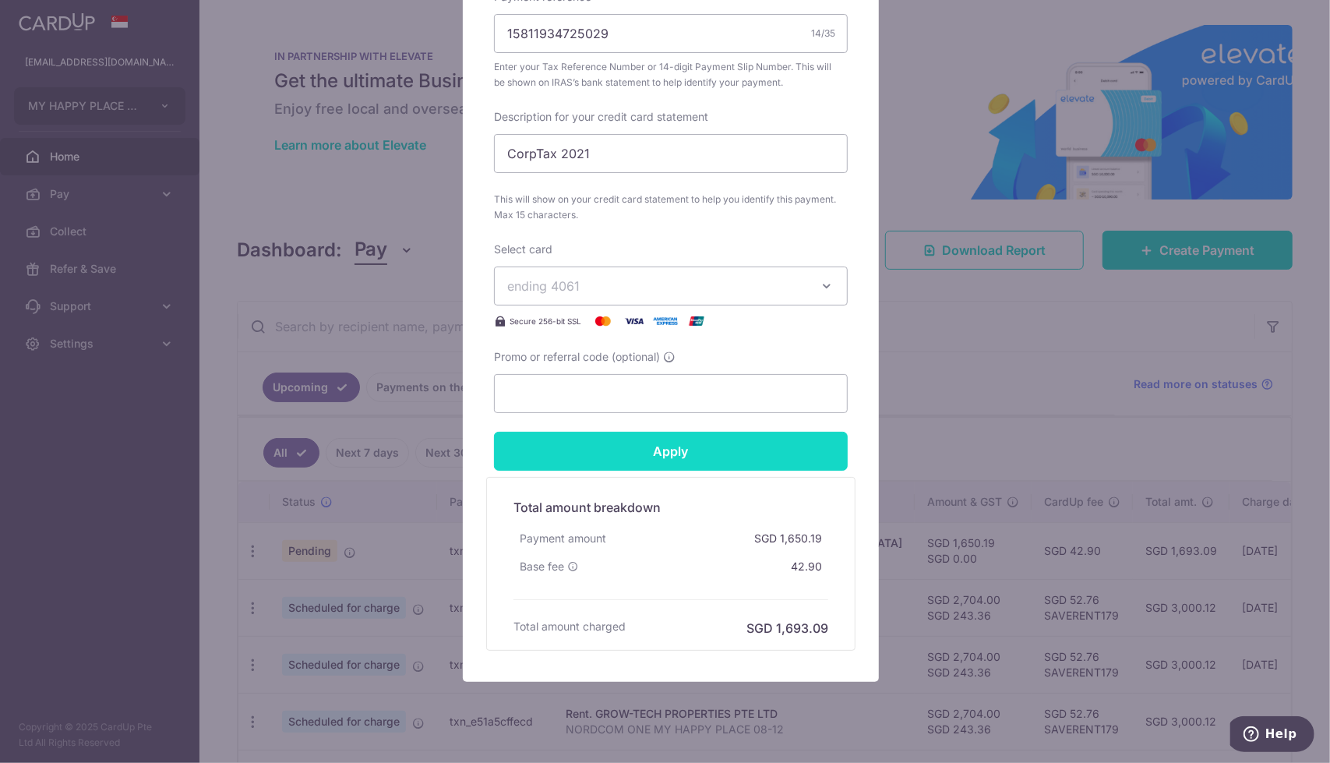
click at [720, 446] on input "Apply" at bounding box center [671, 451] width 354 height 39
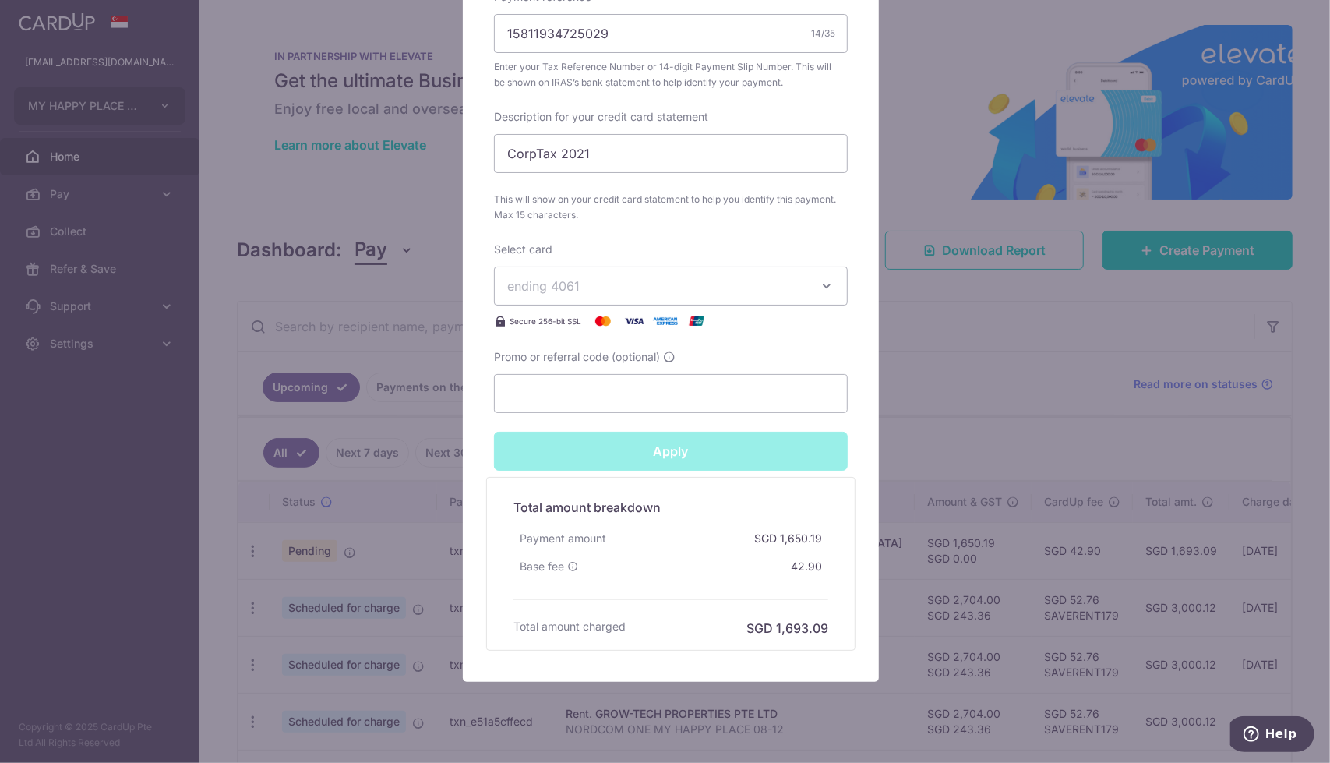
type input "Successfully Applied"
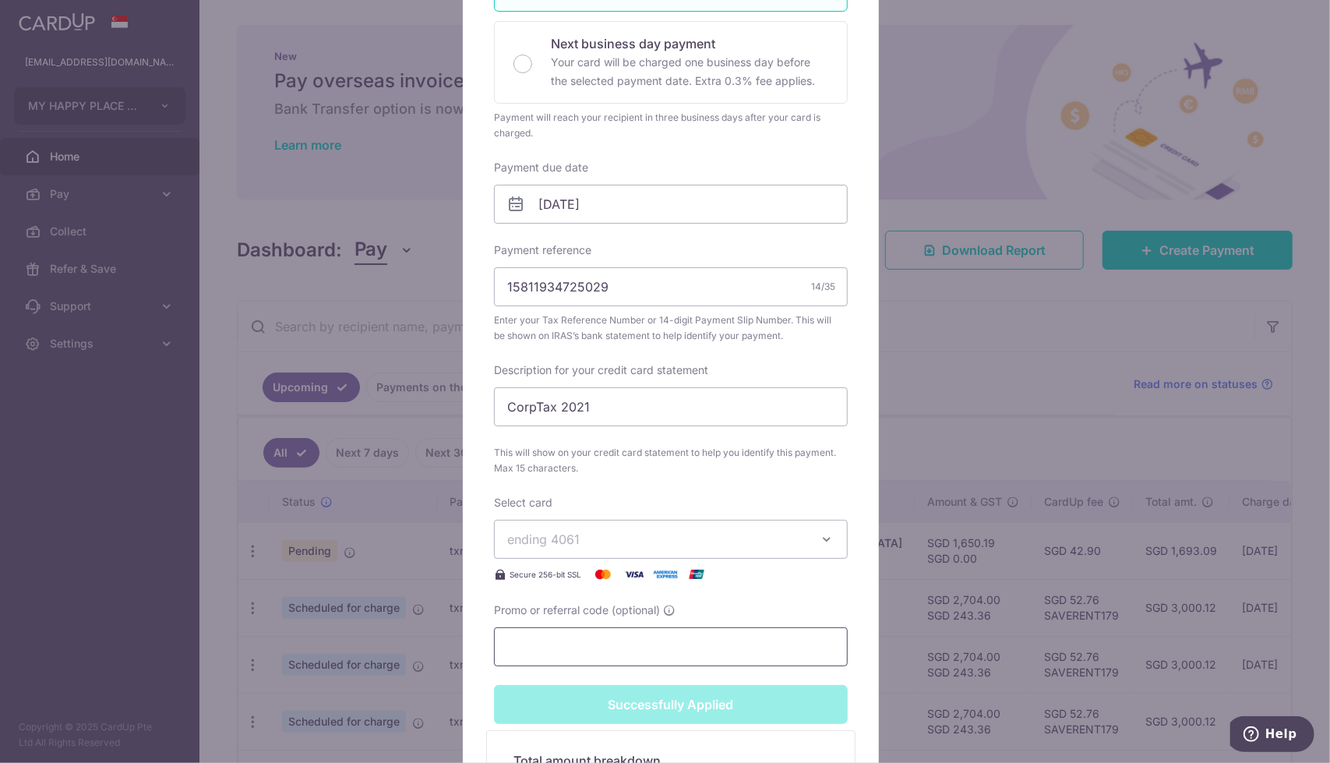
scroll to position [682, 0]
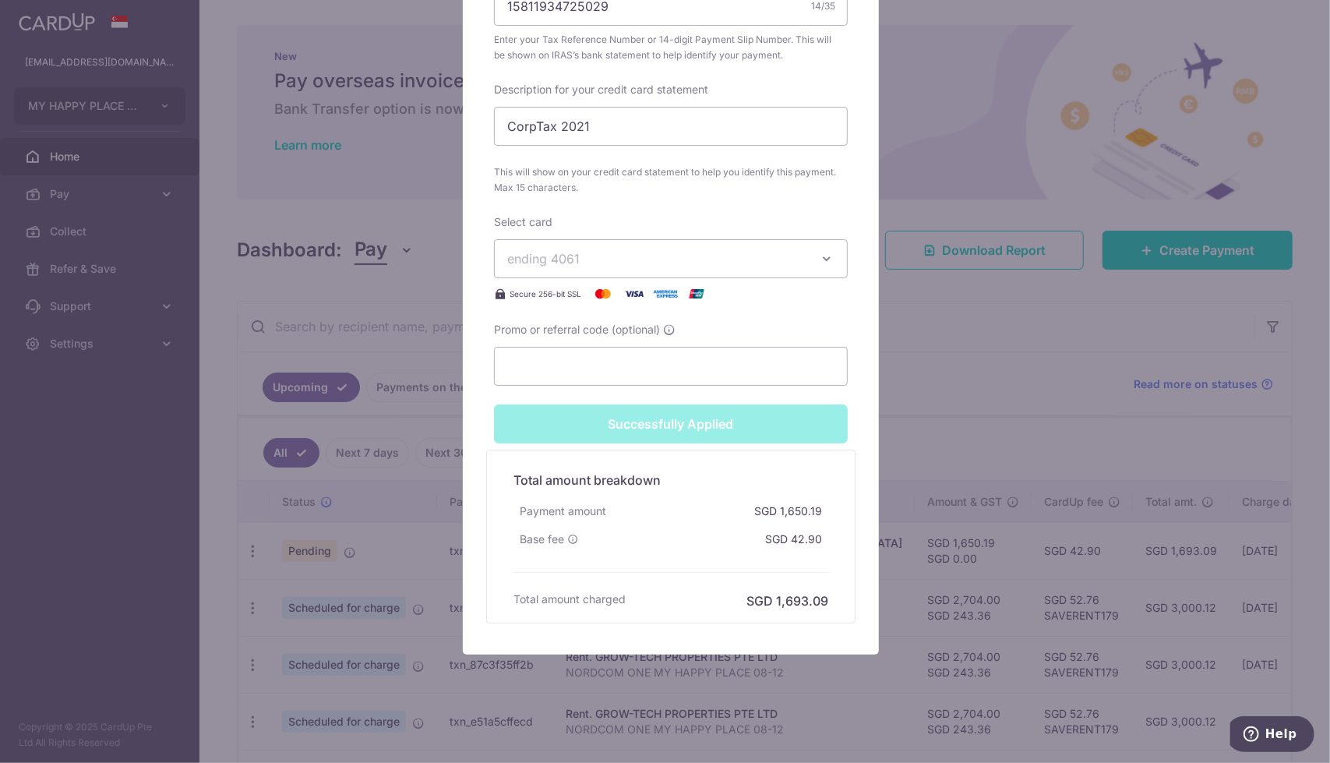
click at [631, 431] on div "Successfully Applied" at bounding box center [671, 423] width 372 height 39
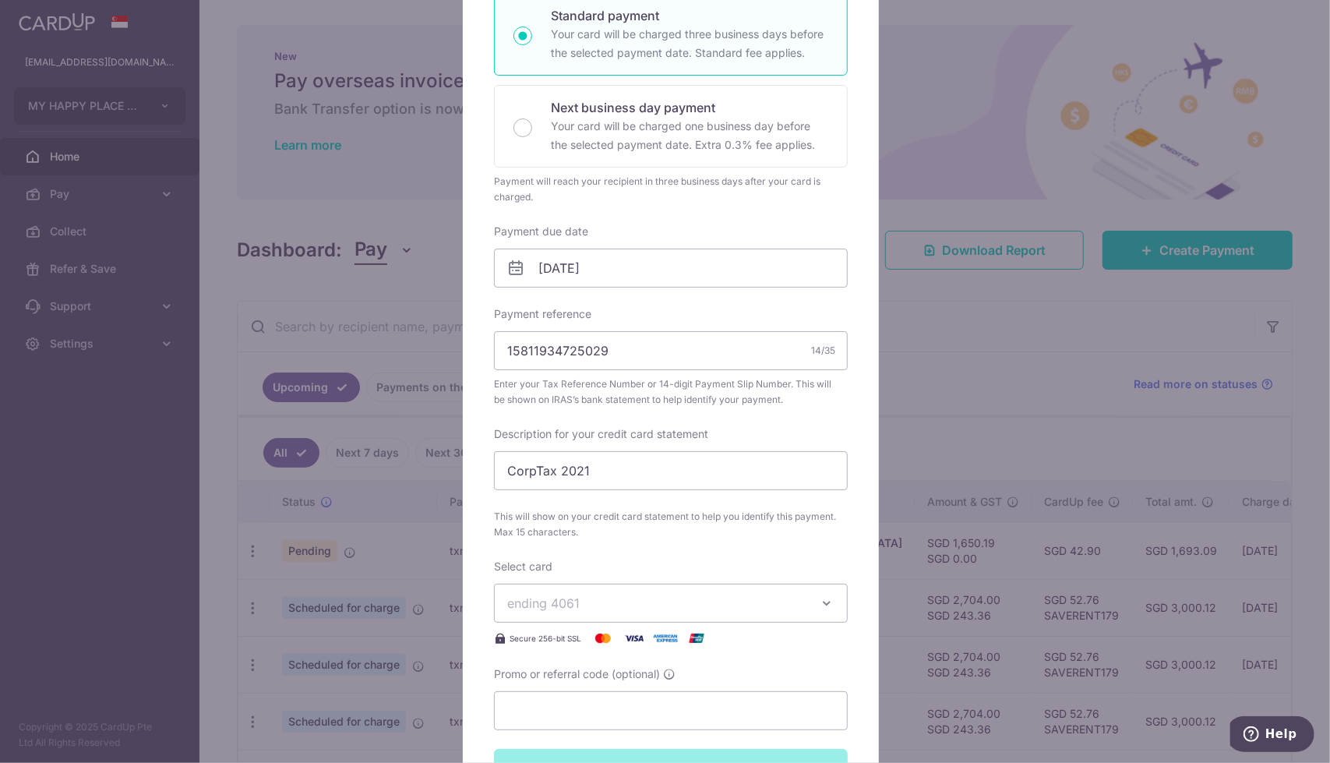
scroll to position [0, 0]
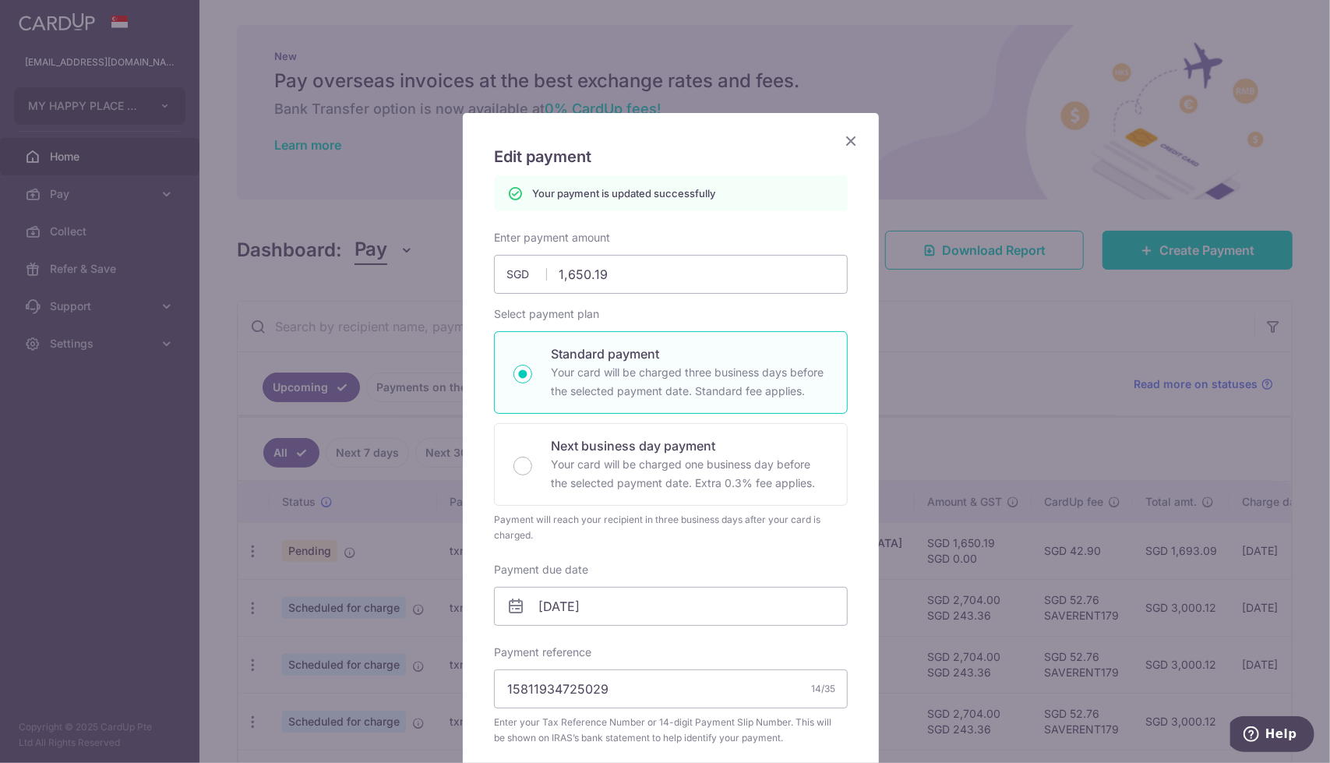
click at [844, 137] on icon "Close" at bounding box center [850, 140] width 19 height 19
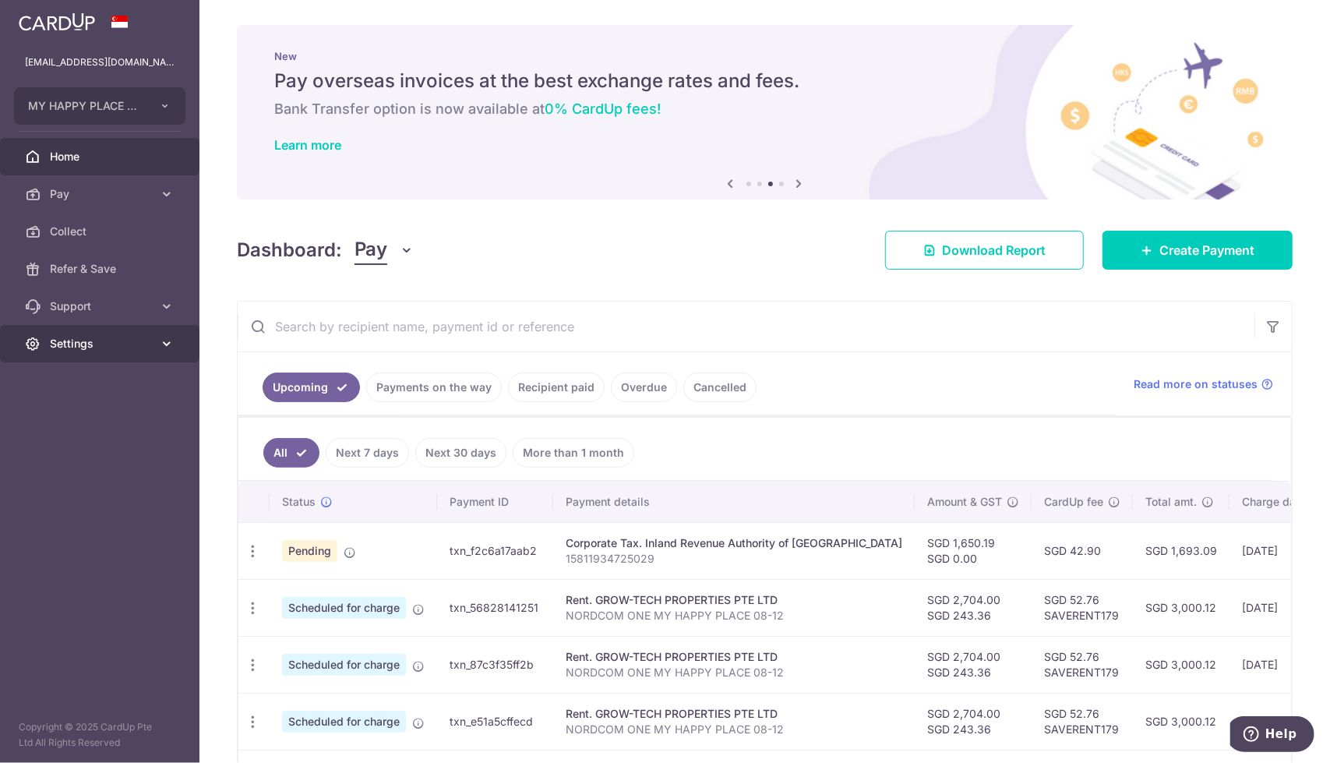
click at [98, 331] on link "Settings" at bounding box center [99, 343] width 199 height 37
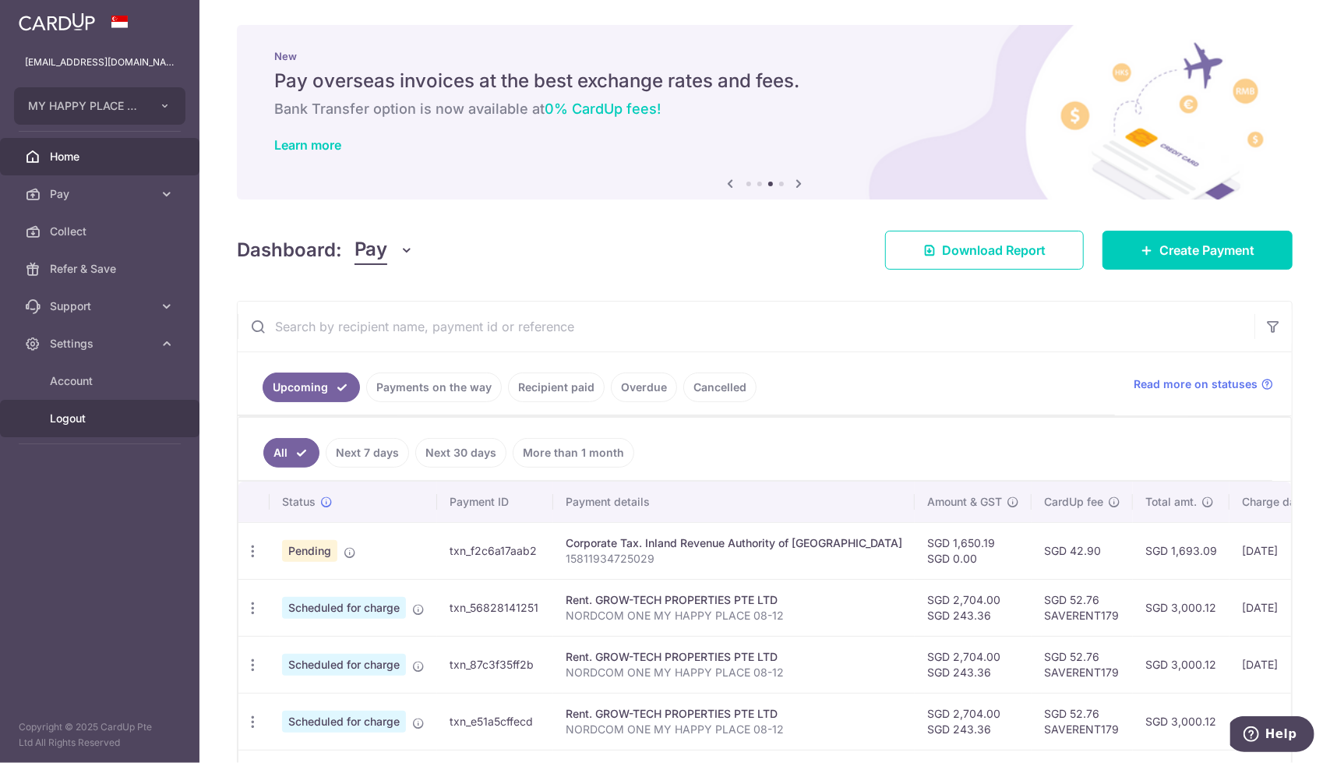
click at [95, 419] on span "Logout" at bounding box center [101, 419] width 103 height 16
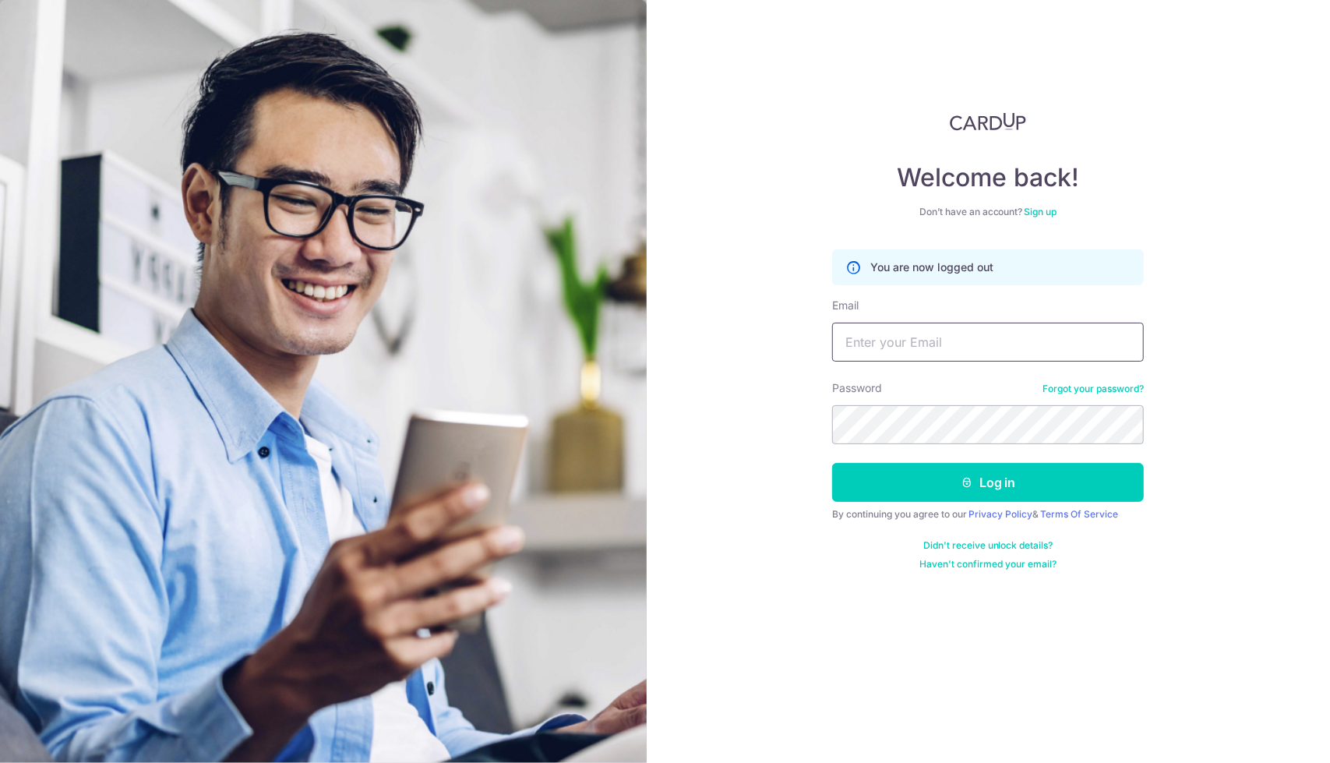
click at [896, 354] on input "Email" at bounding box center [988, 342] width 312 height 39
type input "[EMAIL_ADDRESS][DOMAIN_NAME]"
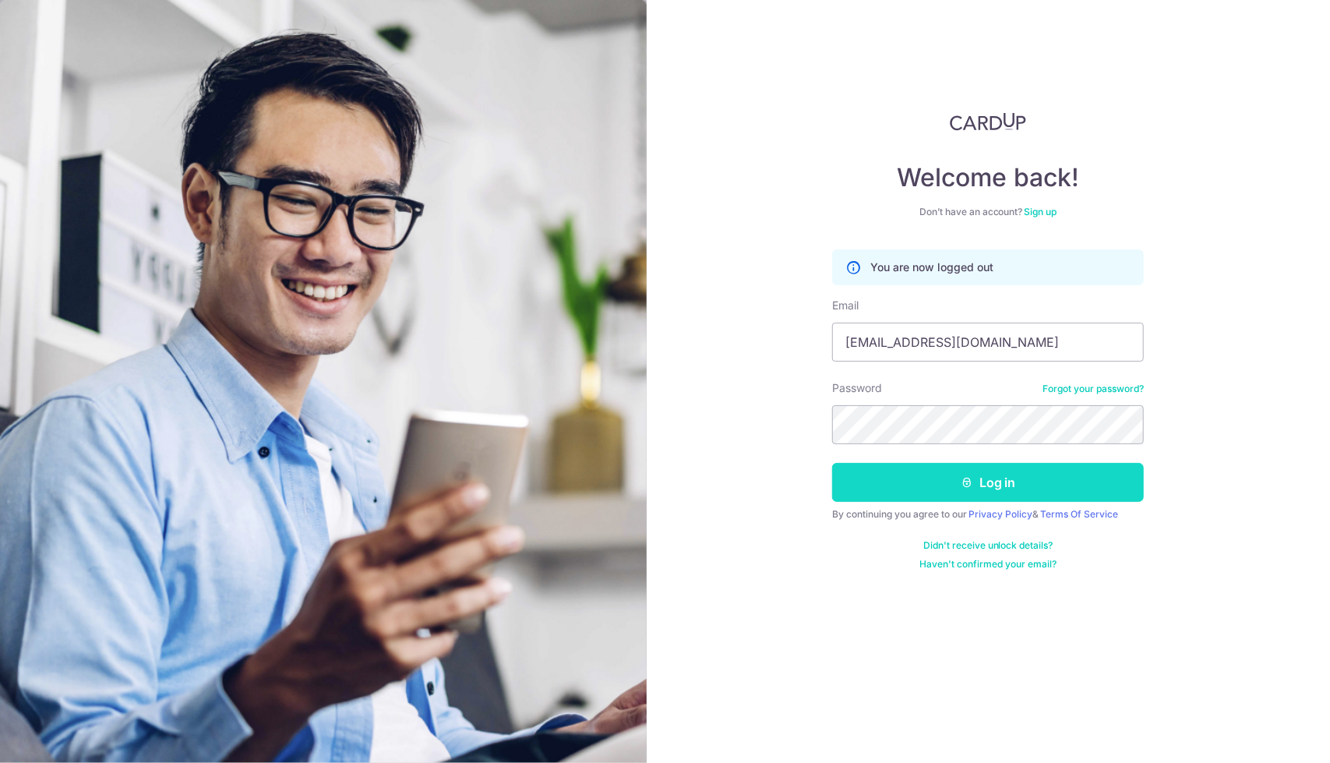
click at [1009, 471] on button "Log in" at bounding box center [988, 482] width 312 height 39
